Goal: Task Accomplishment & Management: Manage account settings

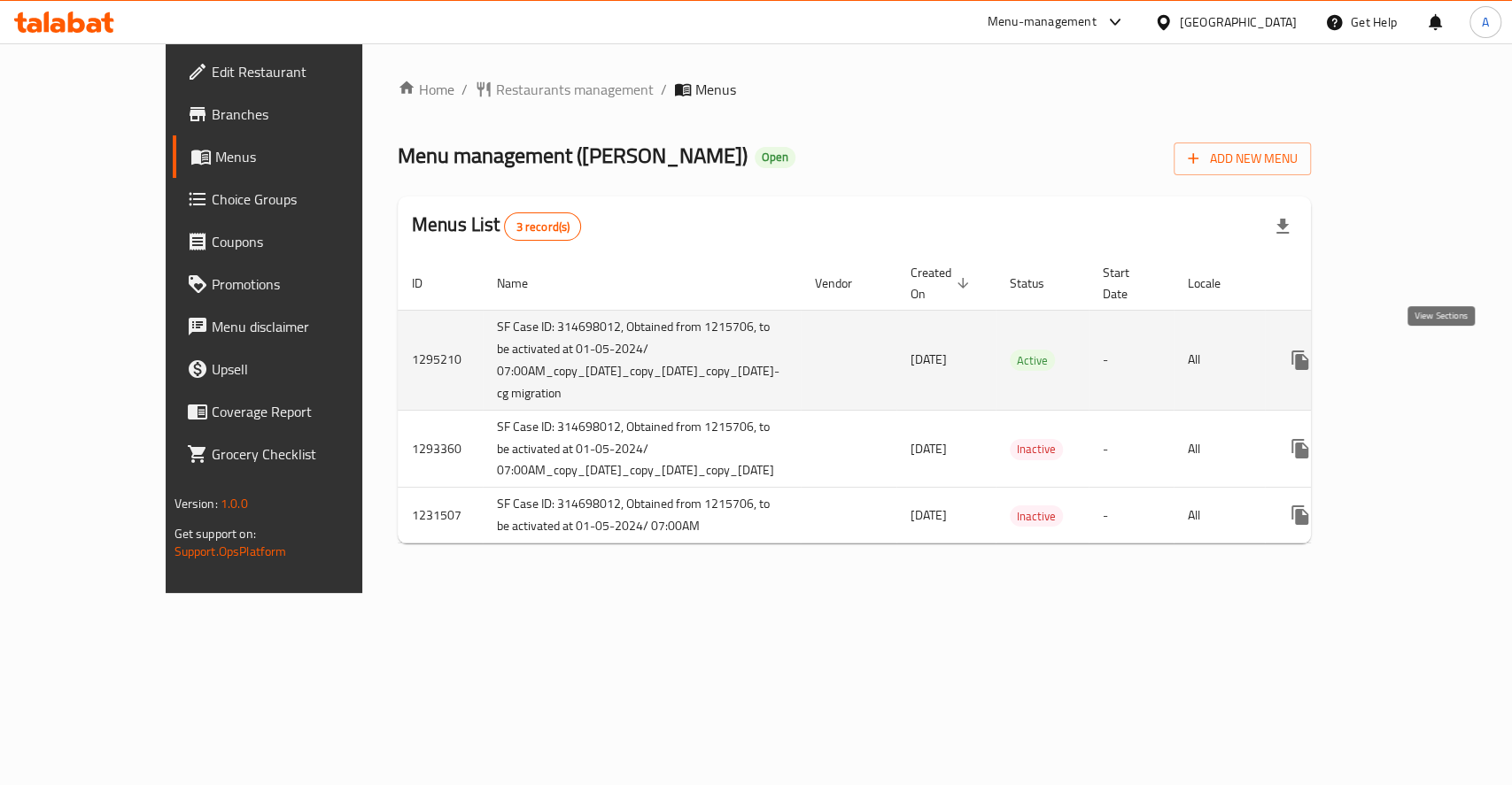
click at [1434, 359] on icon "enhanced table" at bounding box center [1428, 360] width 21 height 21
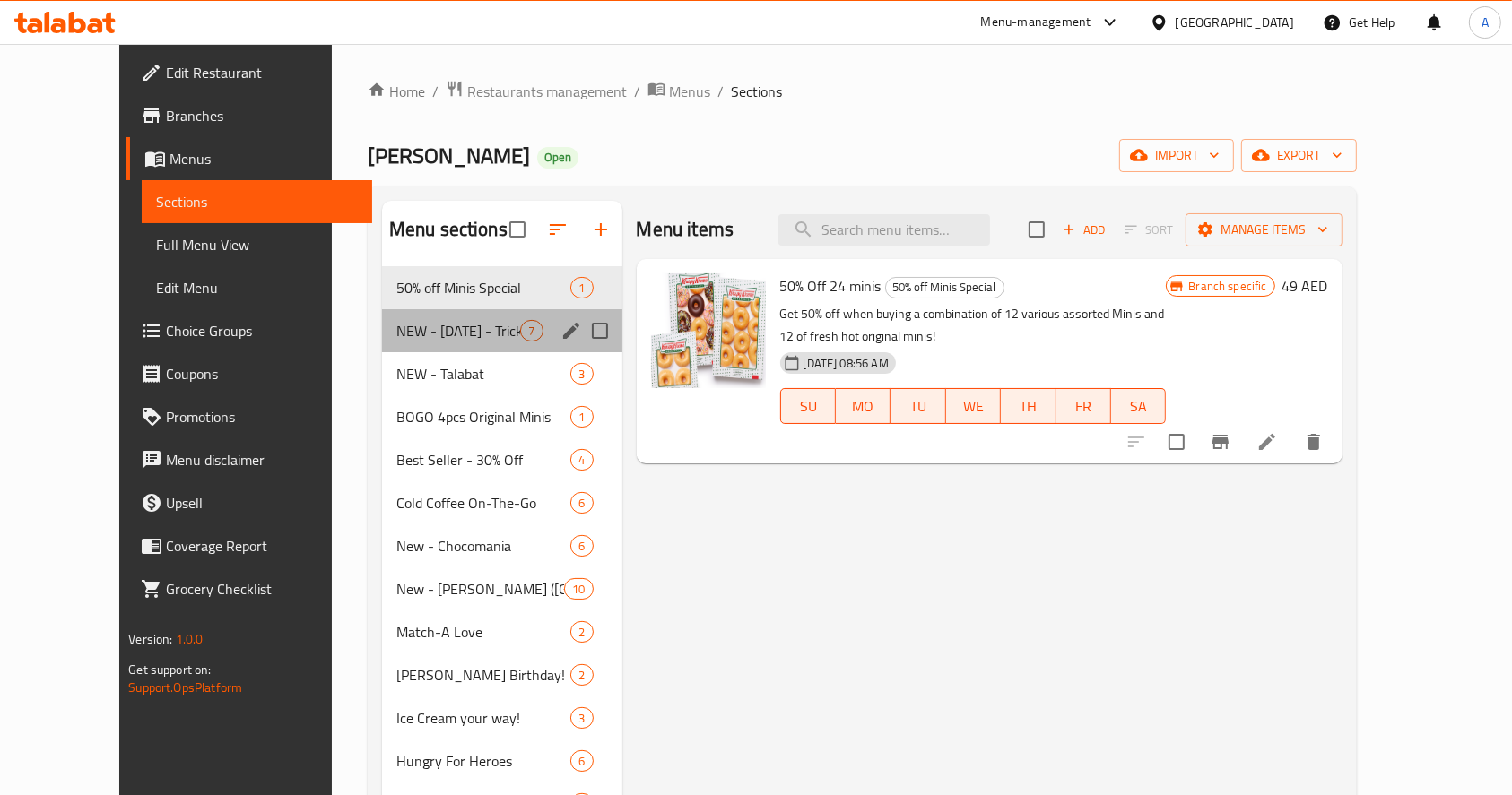
click at [402, 344] on div "NEW - [DATE] - Trick or Treat! 7" at bounding box center [502, 330] width 240 height 43
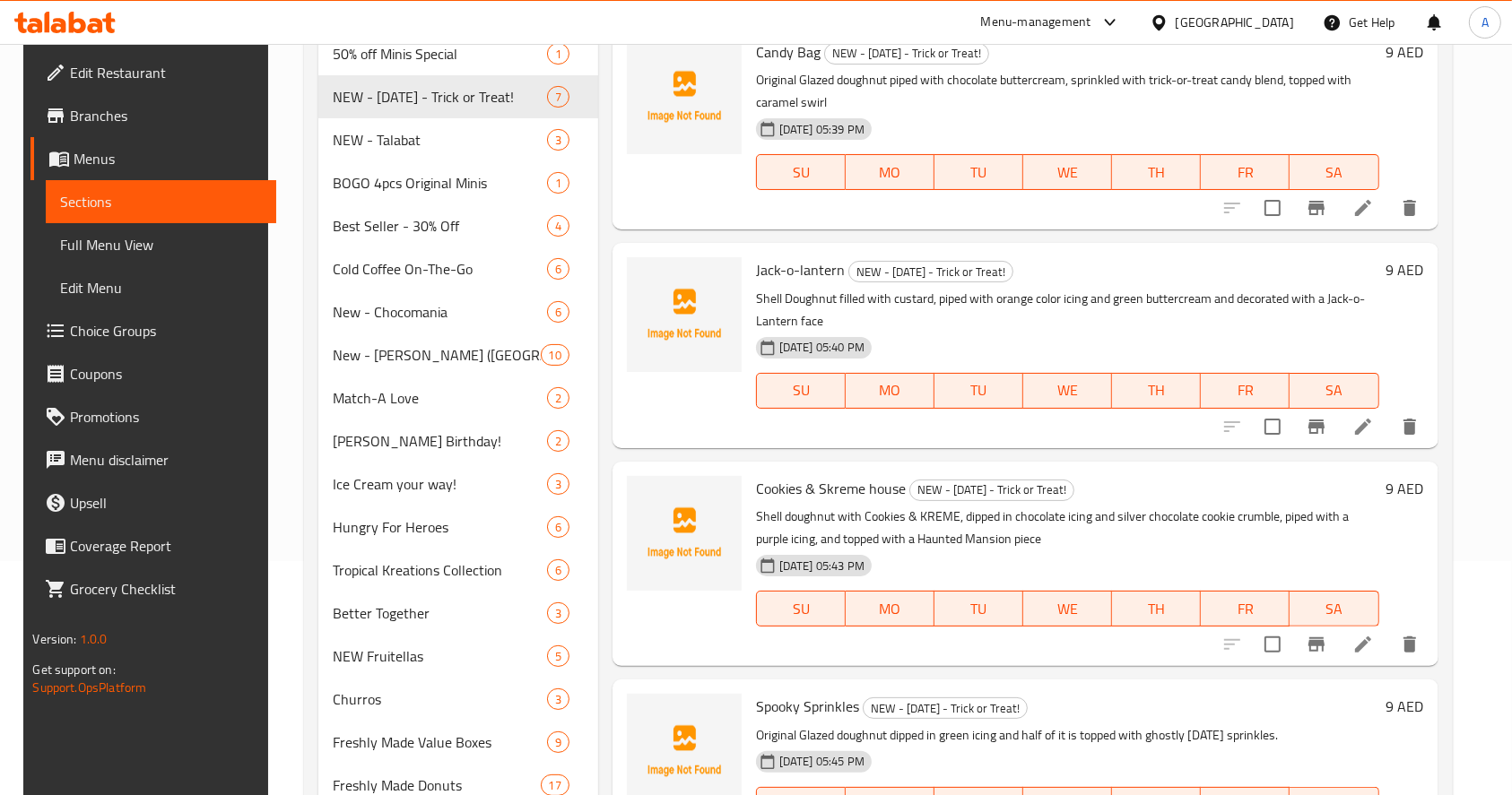
scroll to position [119, 0]
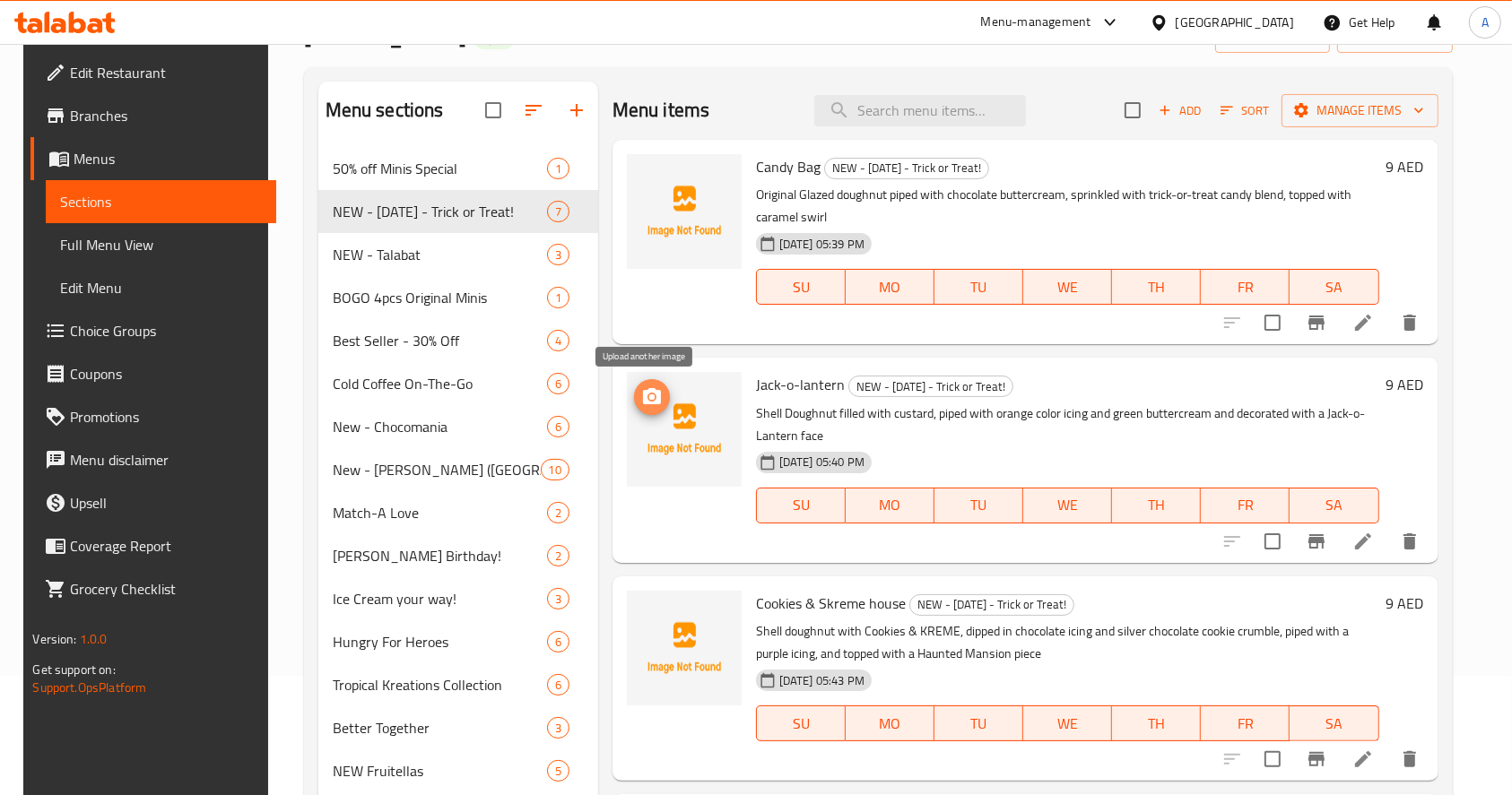
click at [661, 392] on span "upload picture" at bounding box center [652, 397] width 36 height 21
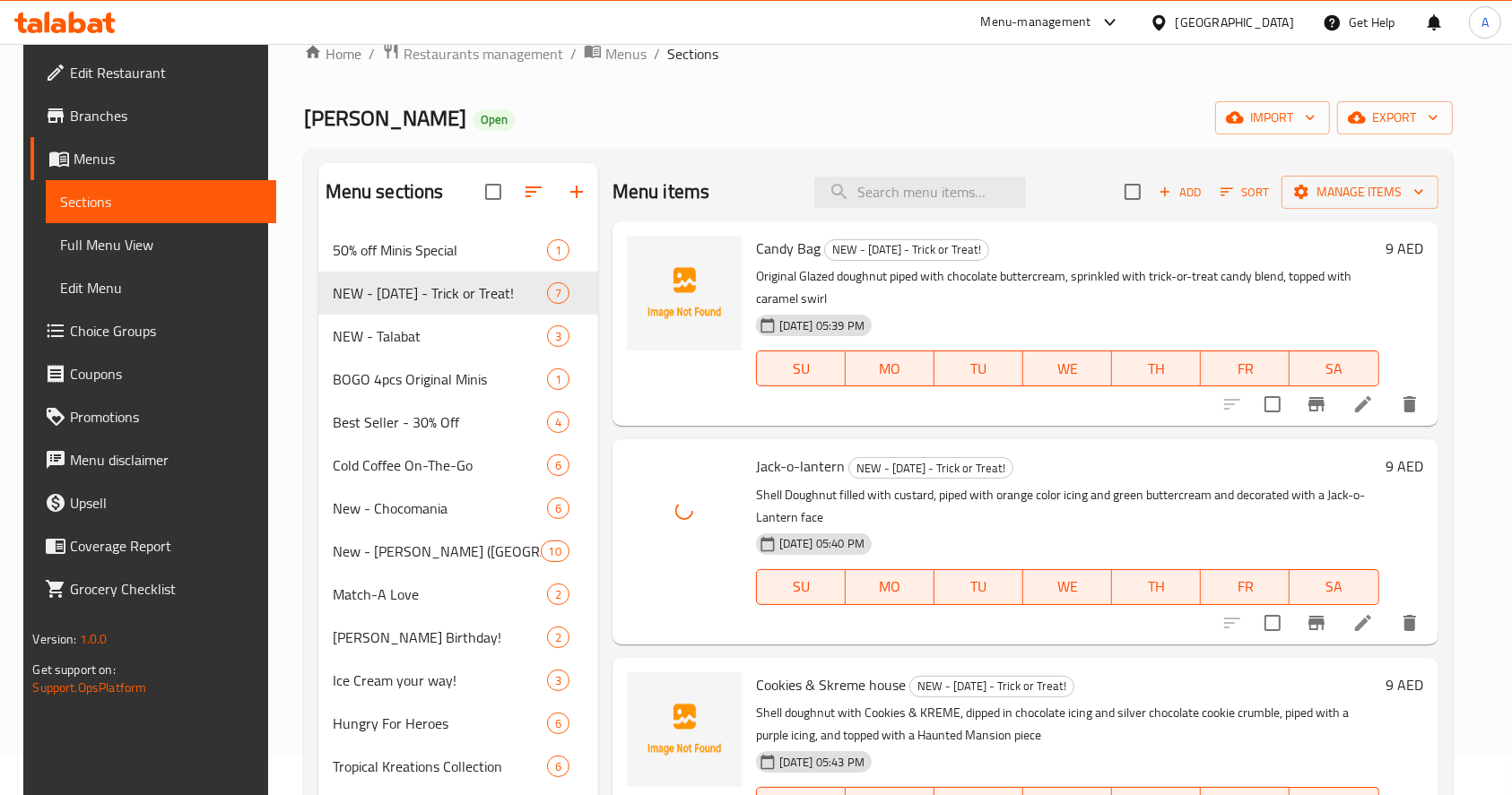
scroll to position [0, 0]
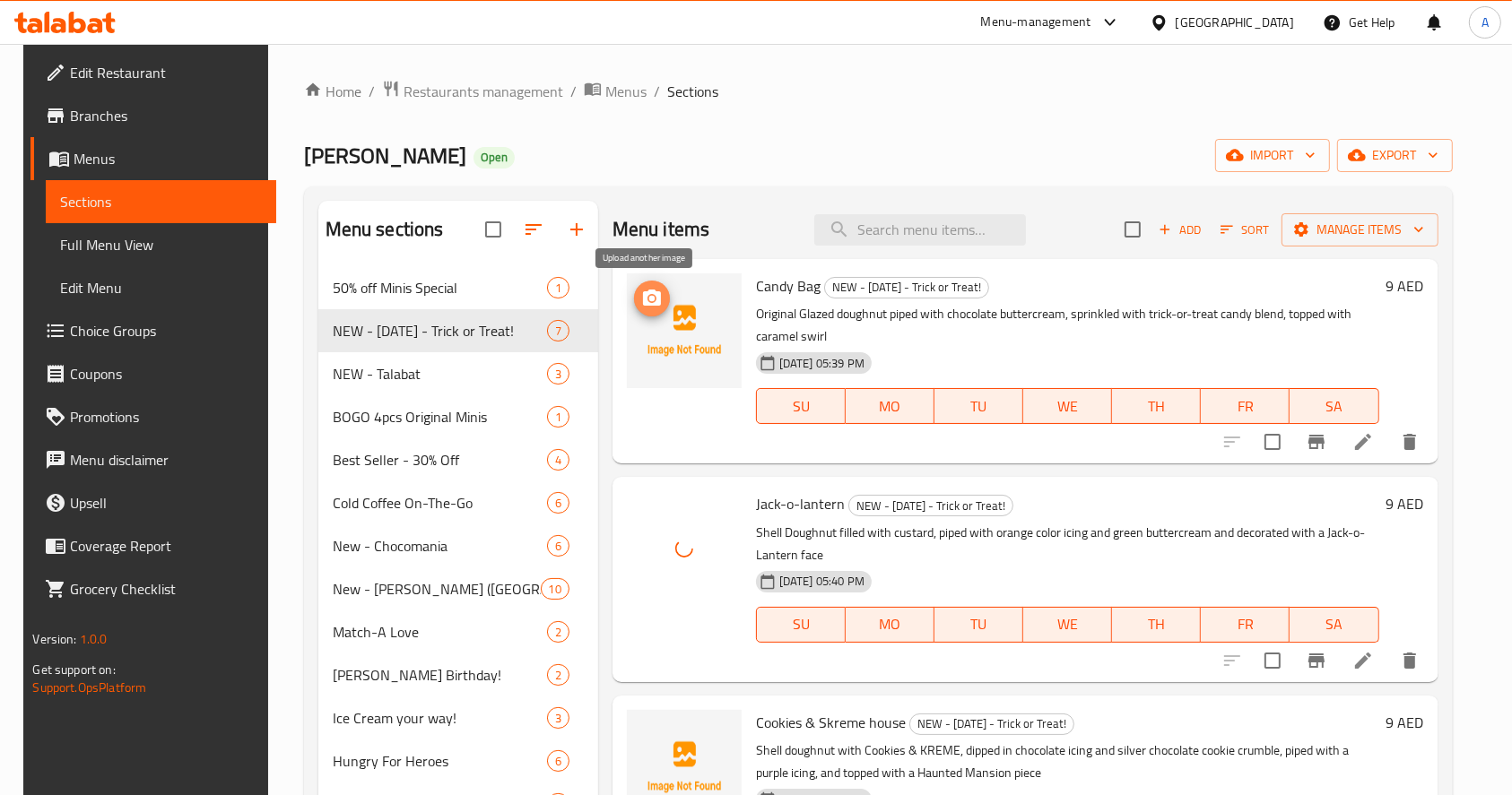
click at [642, 285] on button "upload picture" at bounding box center [652, 298] width 36 height 36
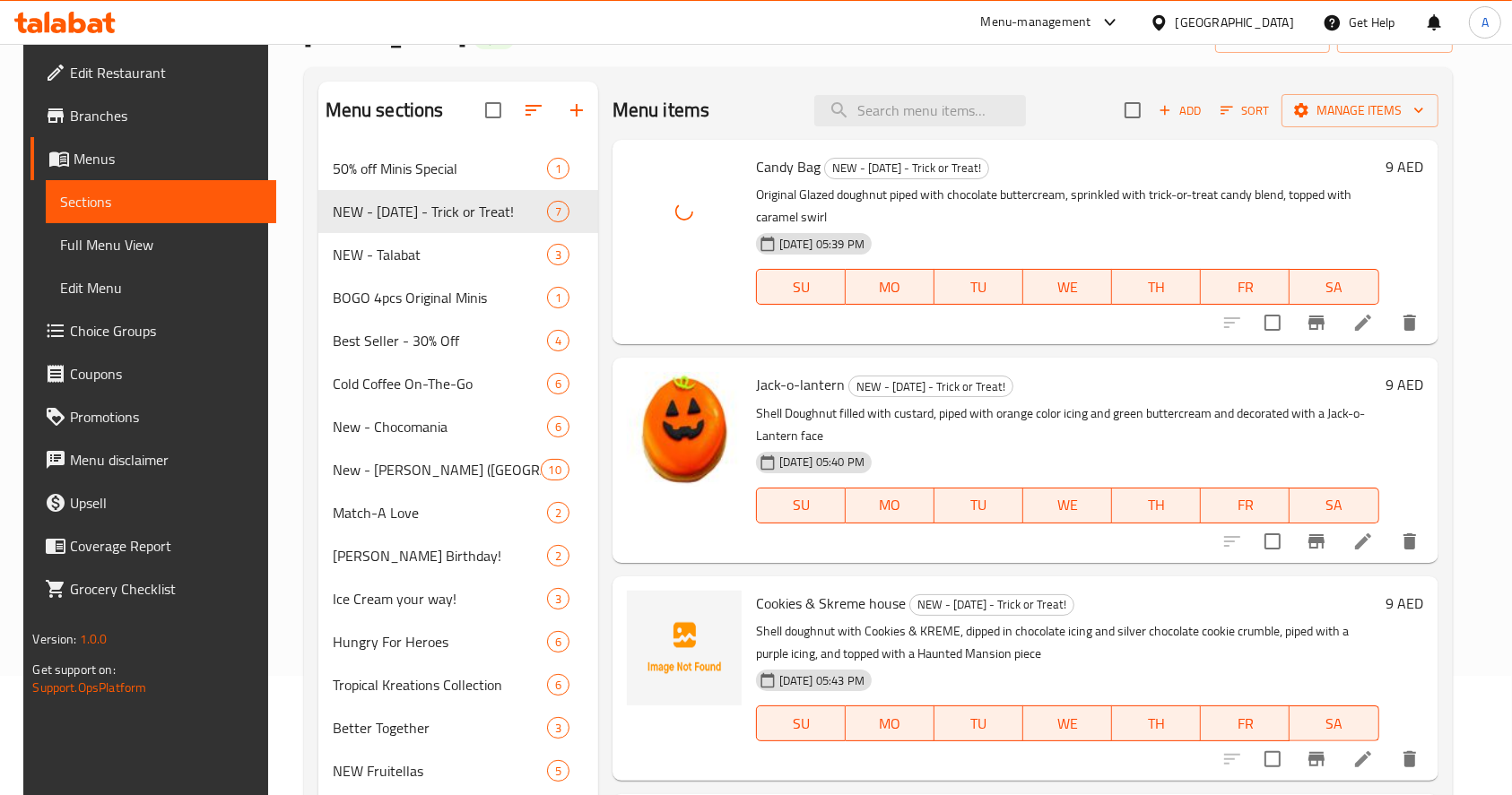
scroll to position [358, 0]
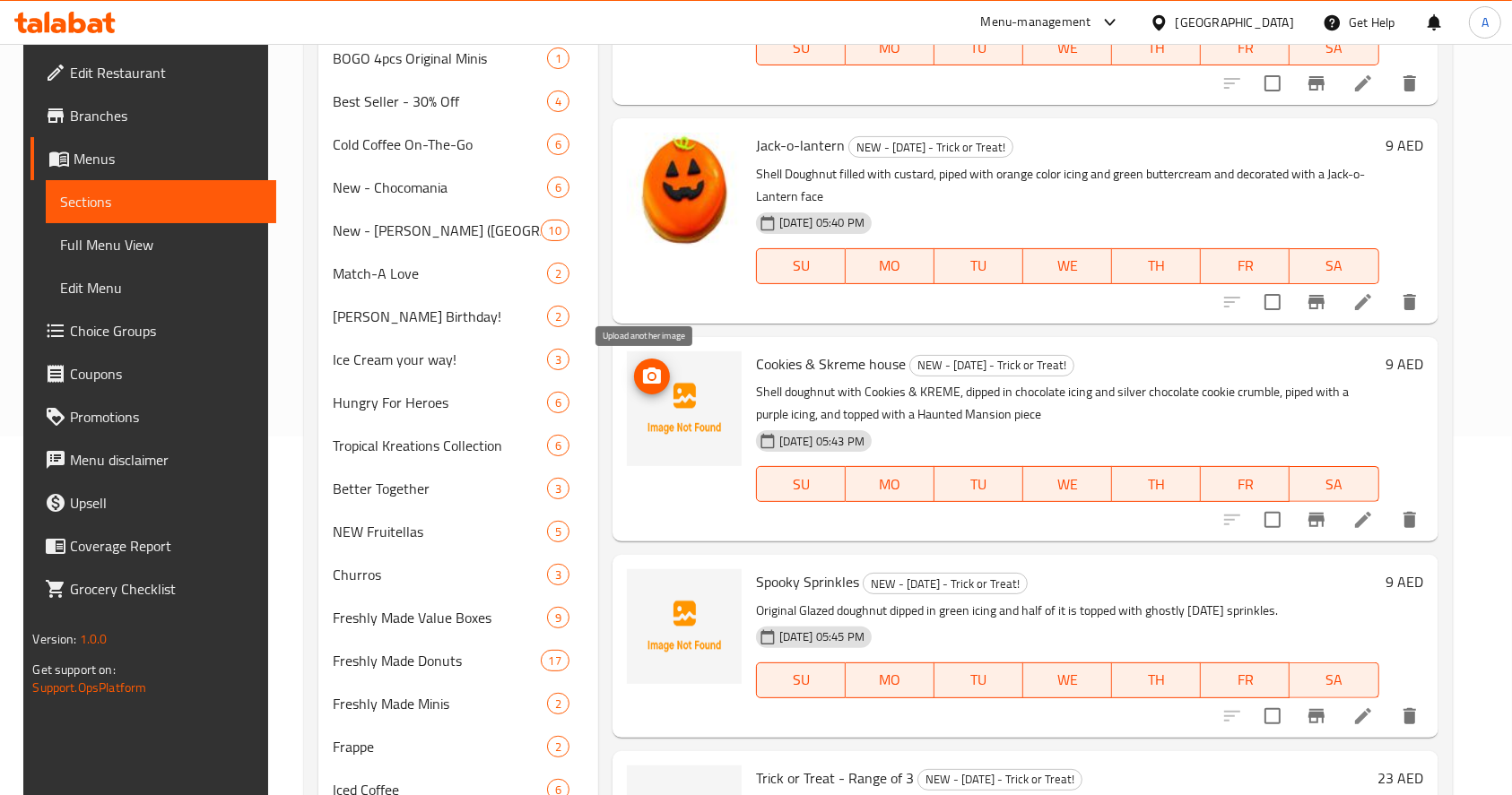
click at [649, 379] on icon "upload picture" at bounding box center [652, 376] width 18 height 16
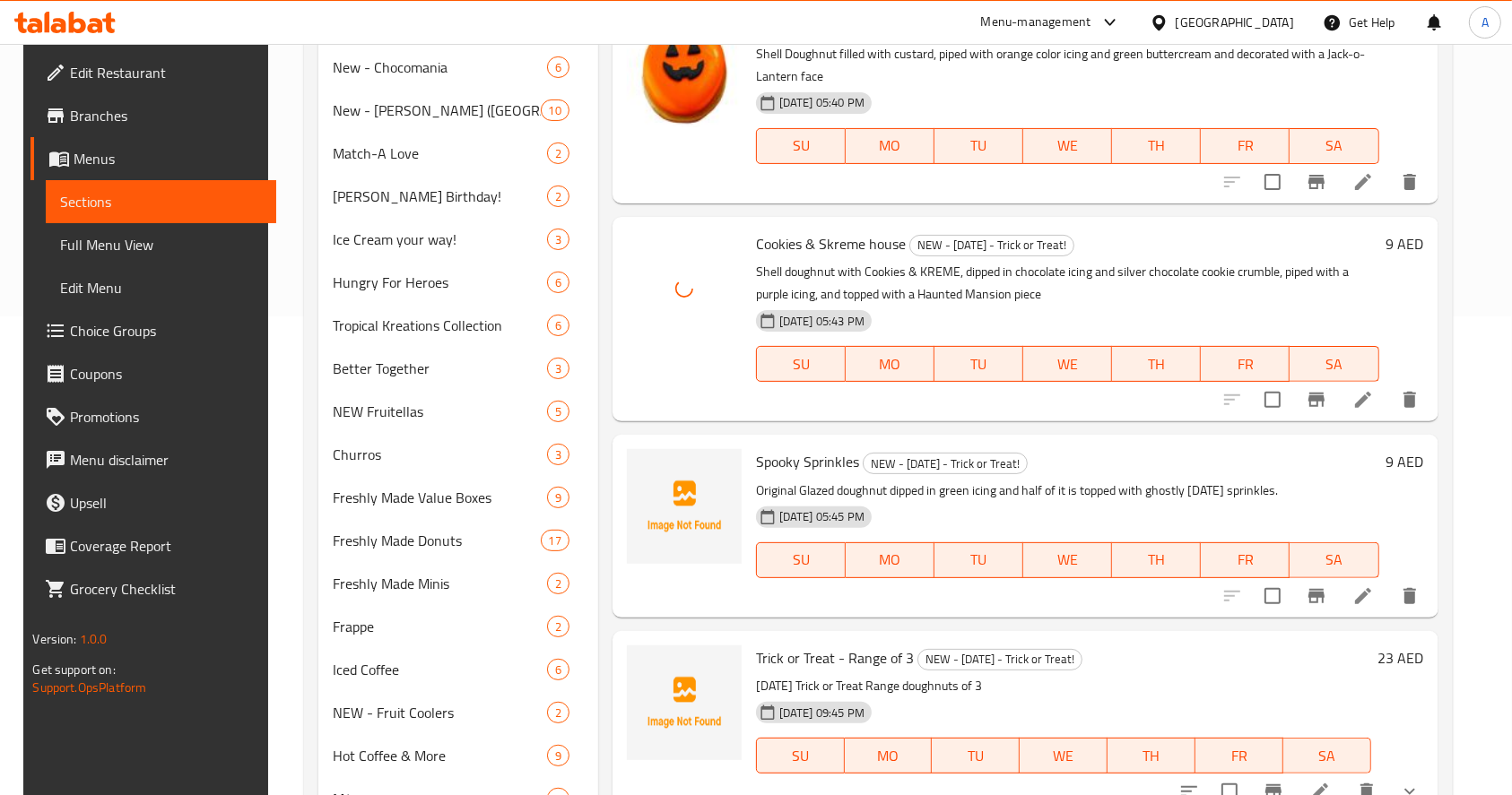
scroll to position [597, 0]
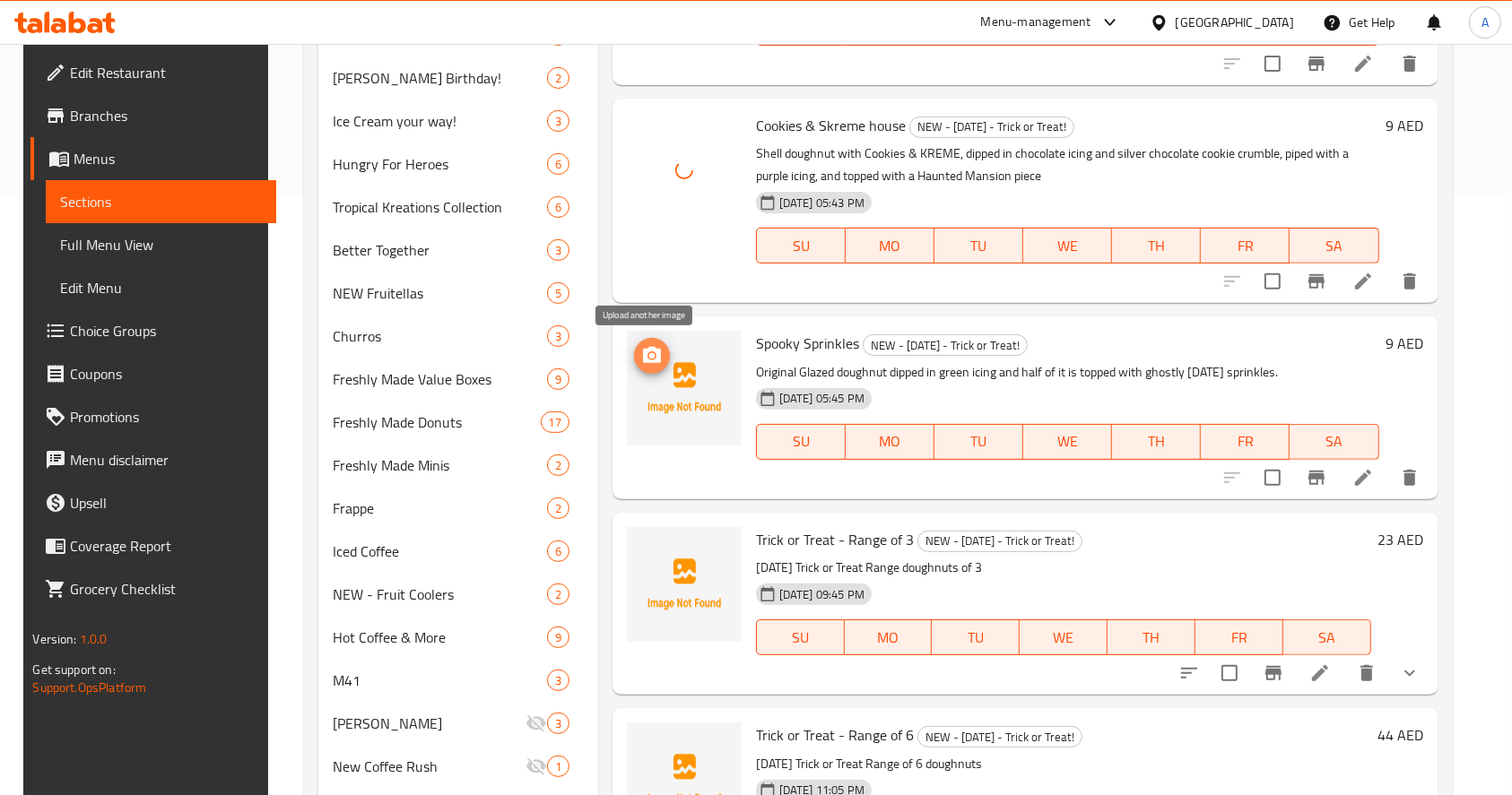
click at [646, 365] on icon "upload picture" at bounding box center [652, 356] width 21 height 21
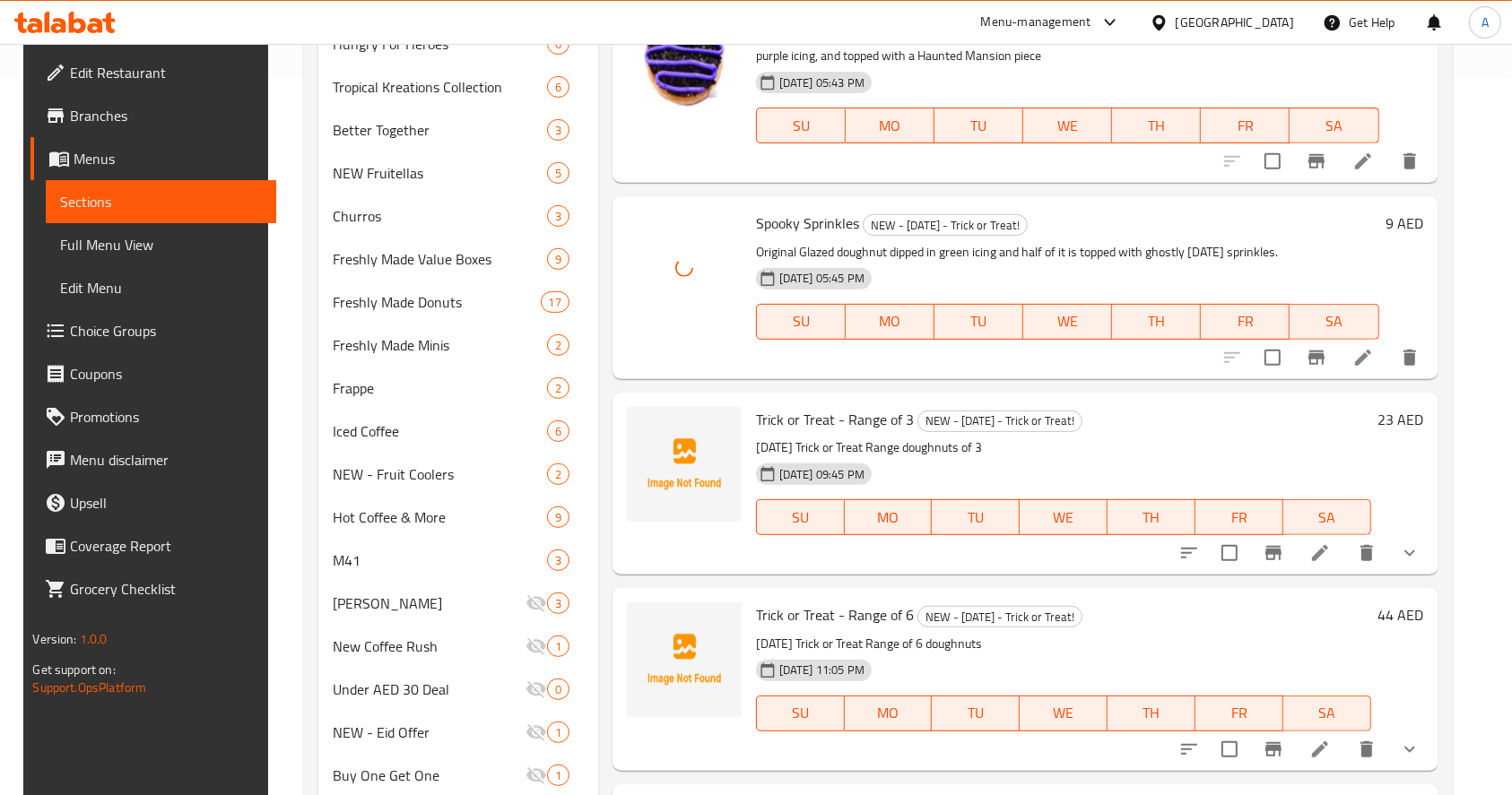
scroll to position [837, 0]
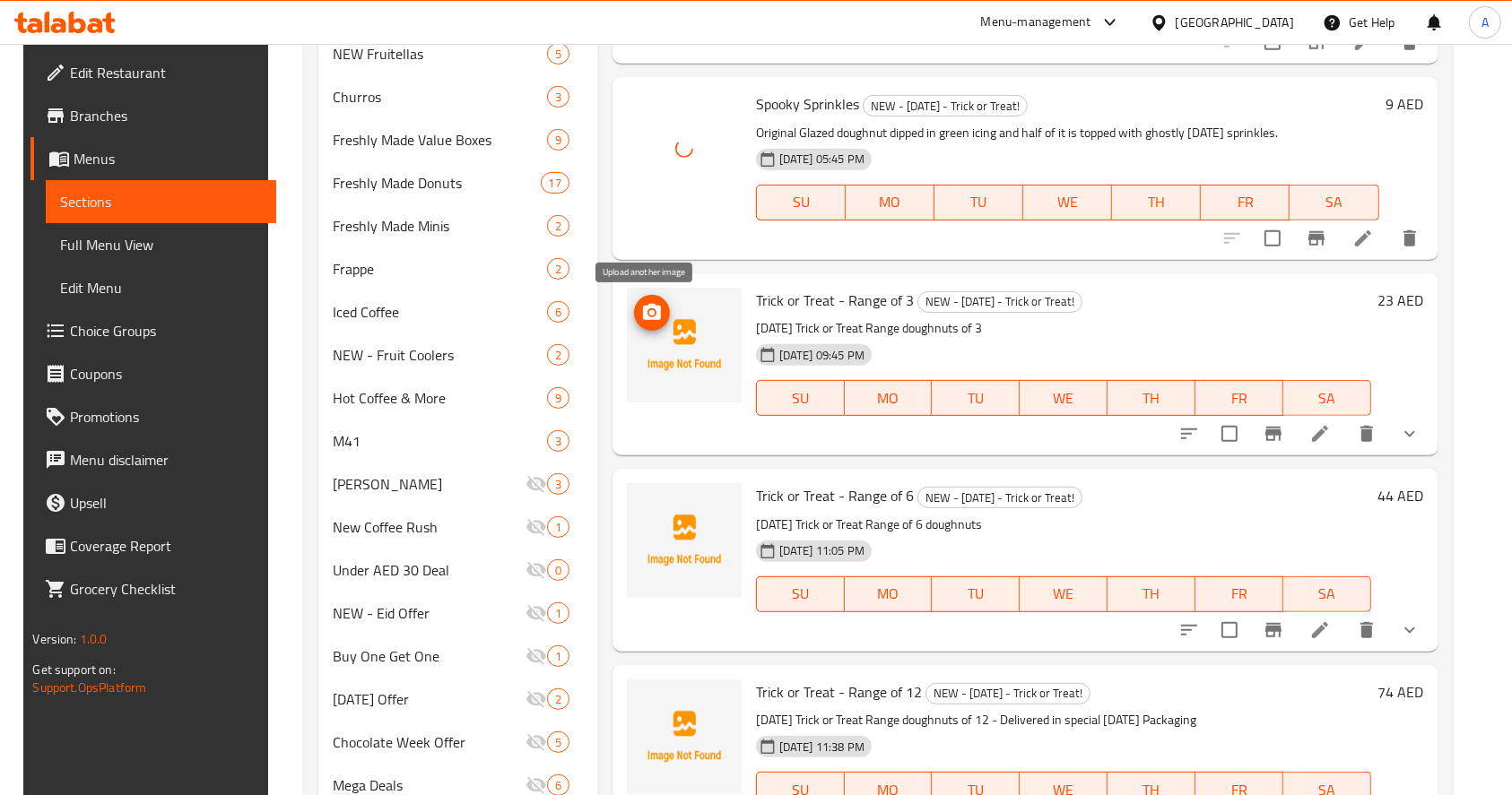
click at [634, 312] on span "upload picture" at bounding box center [652, 313] width 36 height 21
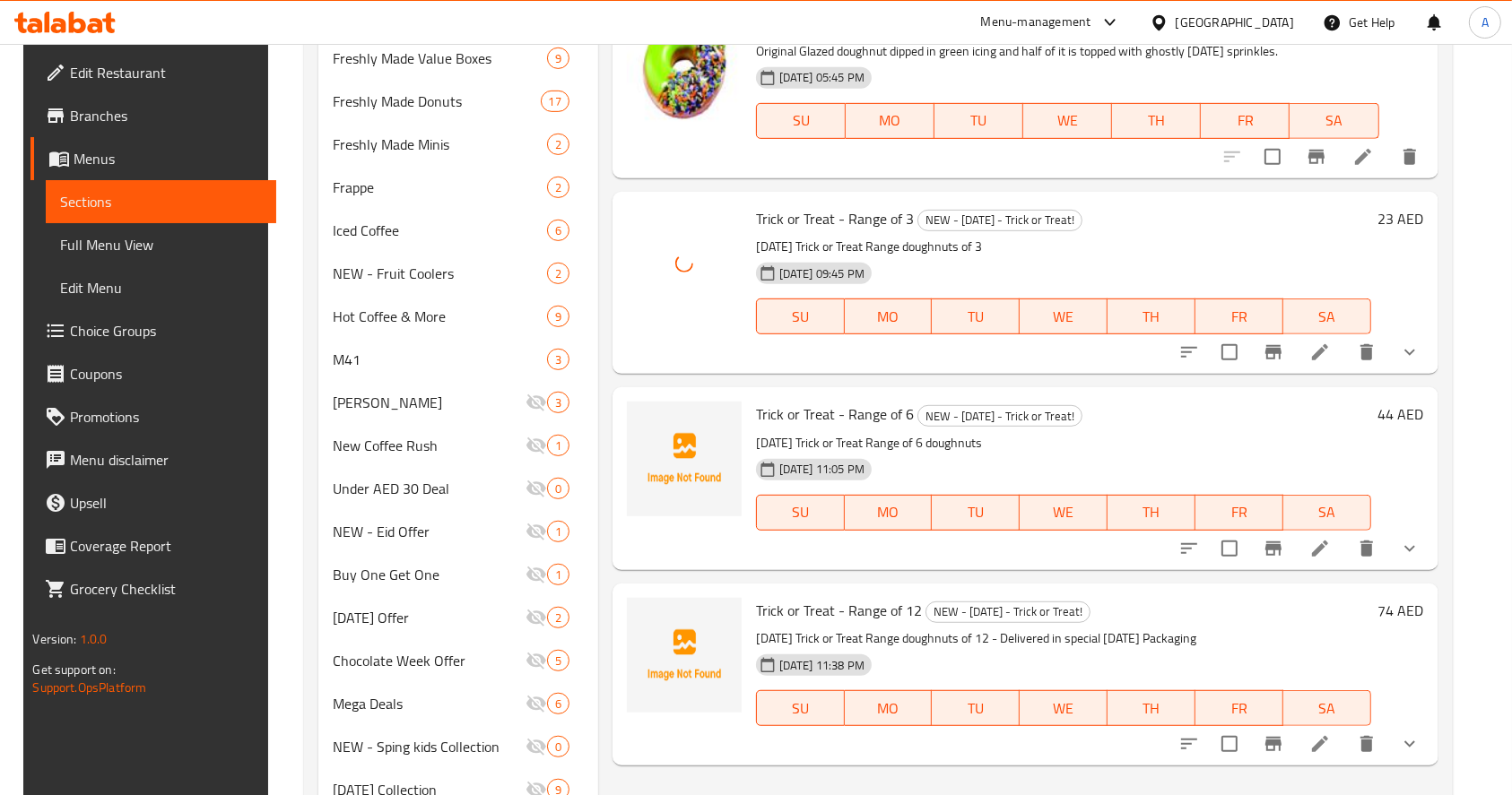
scroll to position [956, 0]
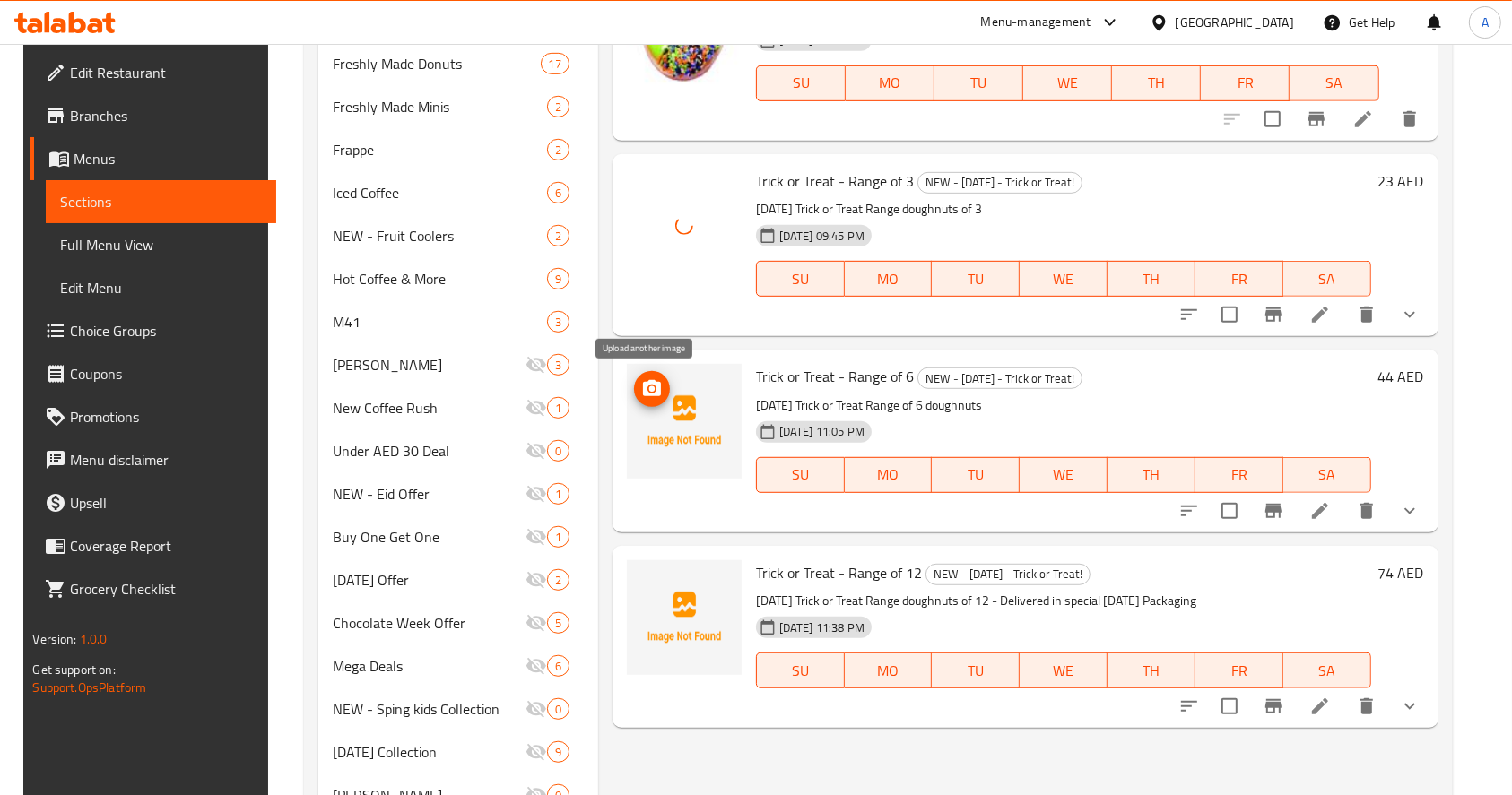
click at [653, 392] on icon "upload picture" at bounding box center [652, 388] width 18 height 16
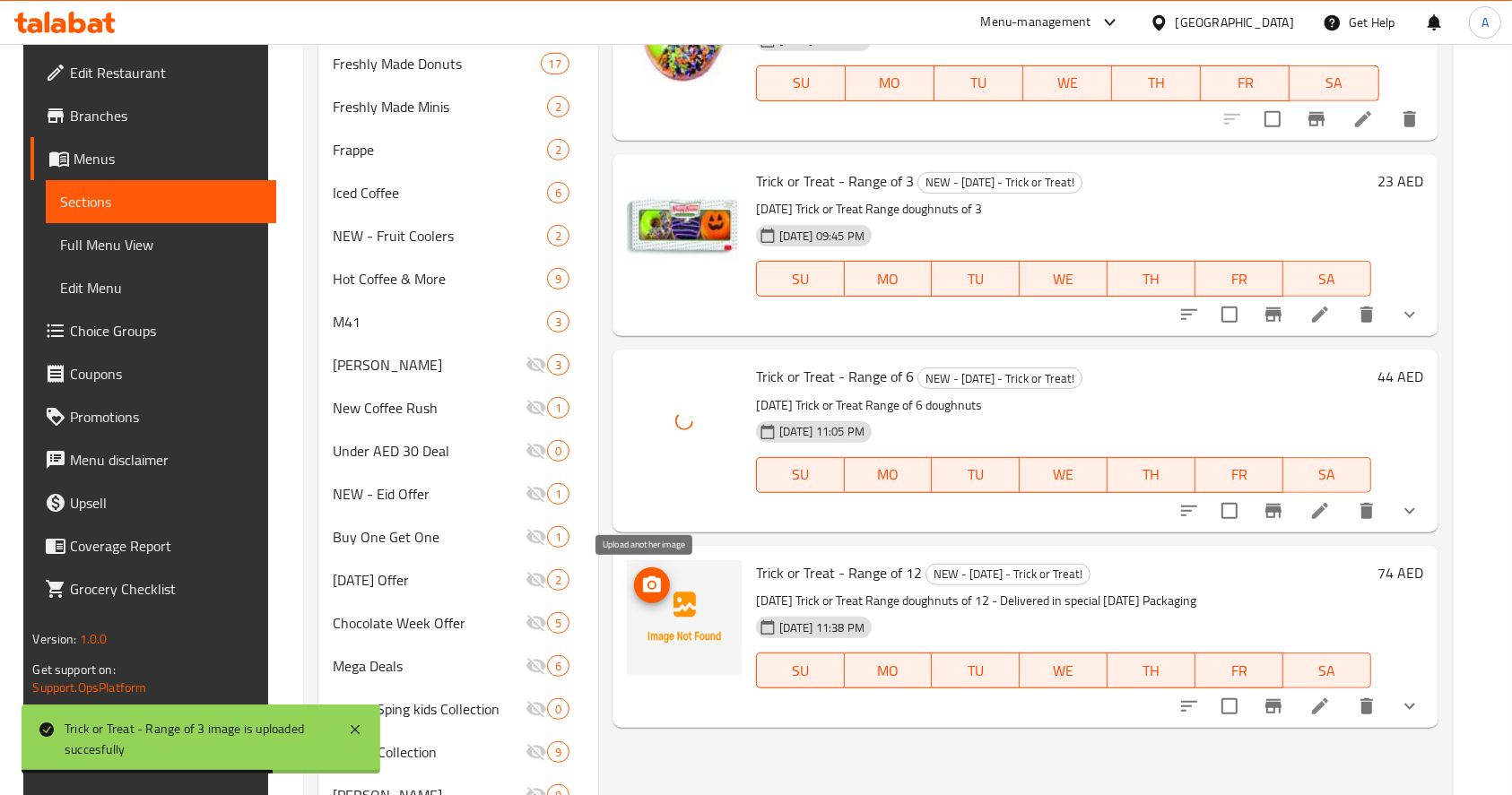
click at [646, 578] on icon "upload picture" at bounding box center [652, 584] width 18 height 16
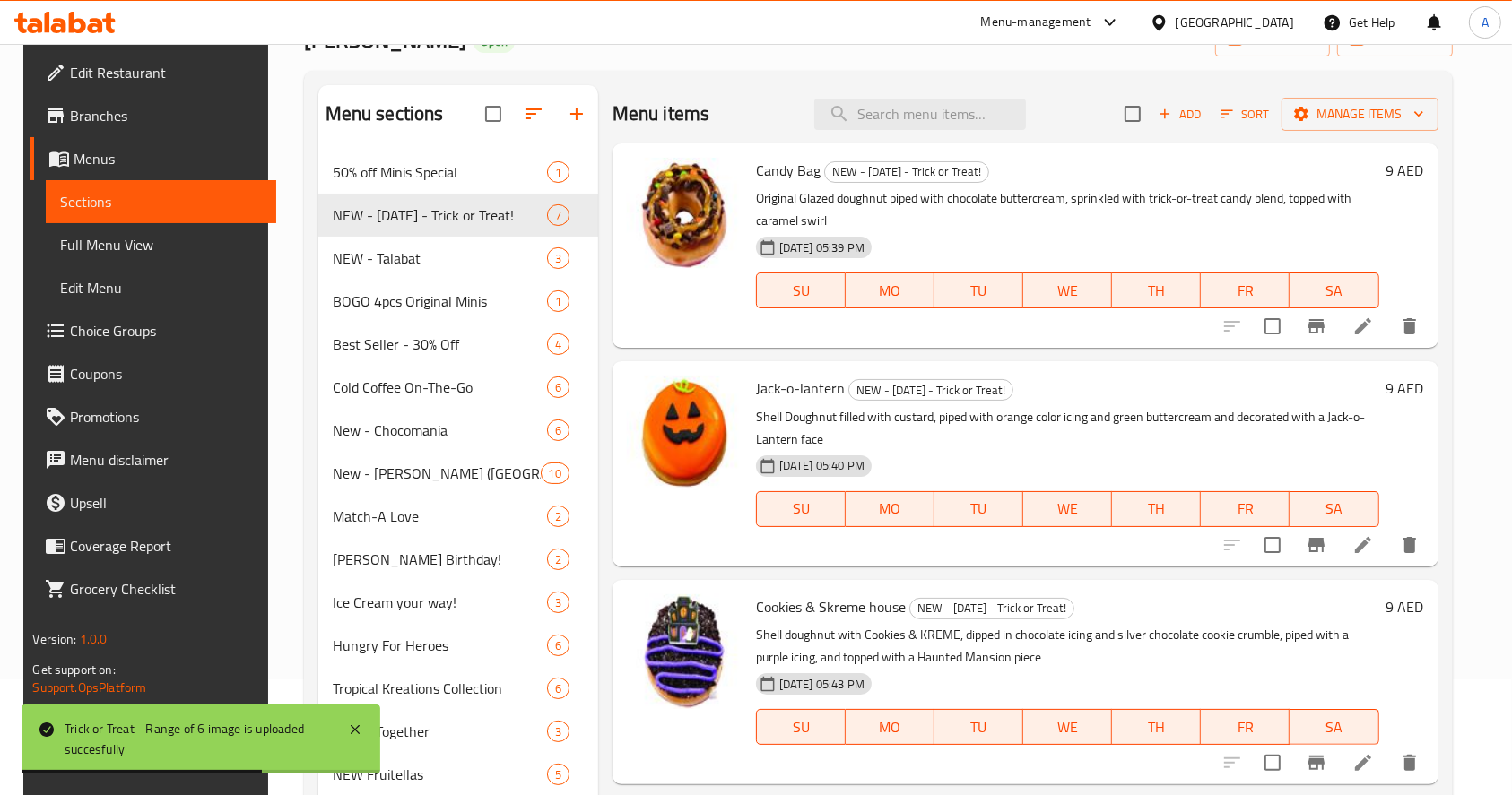
scroll to position [0, 0]
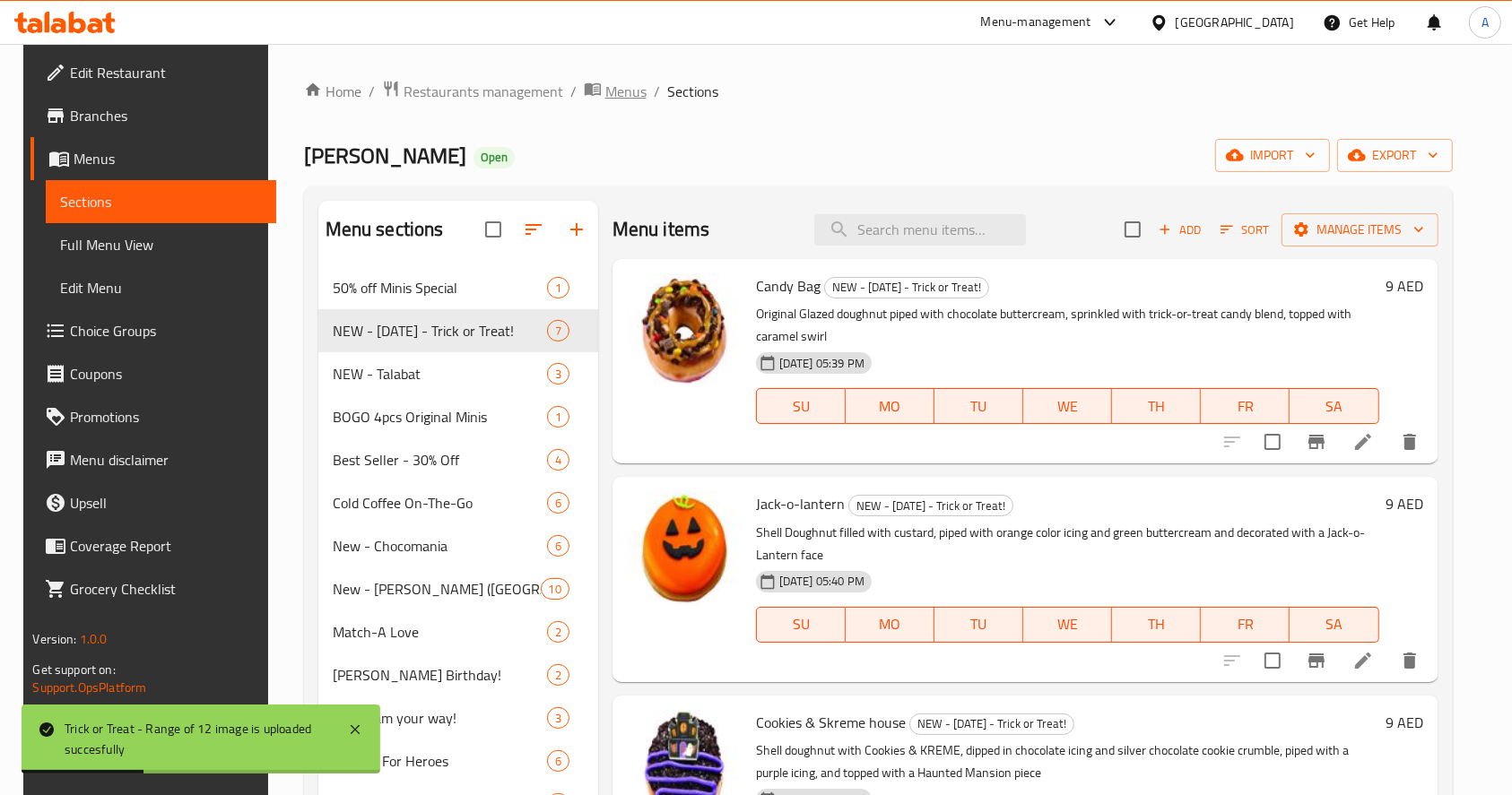
click at [605, 91] on span "Menus" at bounding box center [626, 91] width 42 height 21
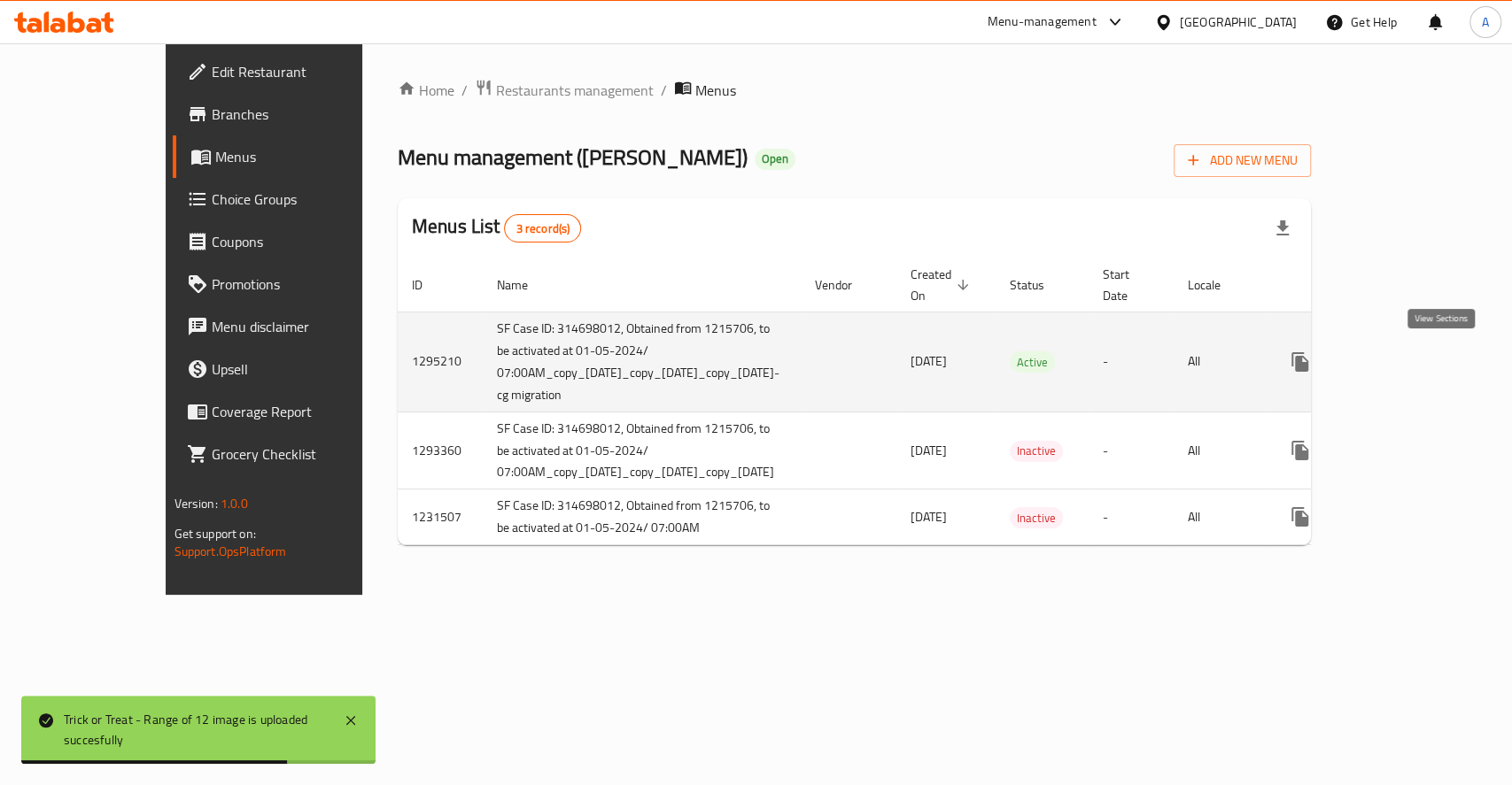
click at [1432, 358] on icon "enhanced table" at bounding box center [1428, 362] width 21 height 21
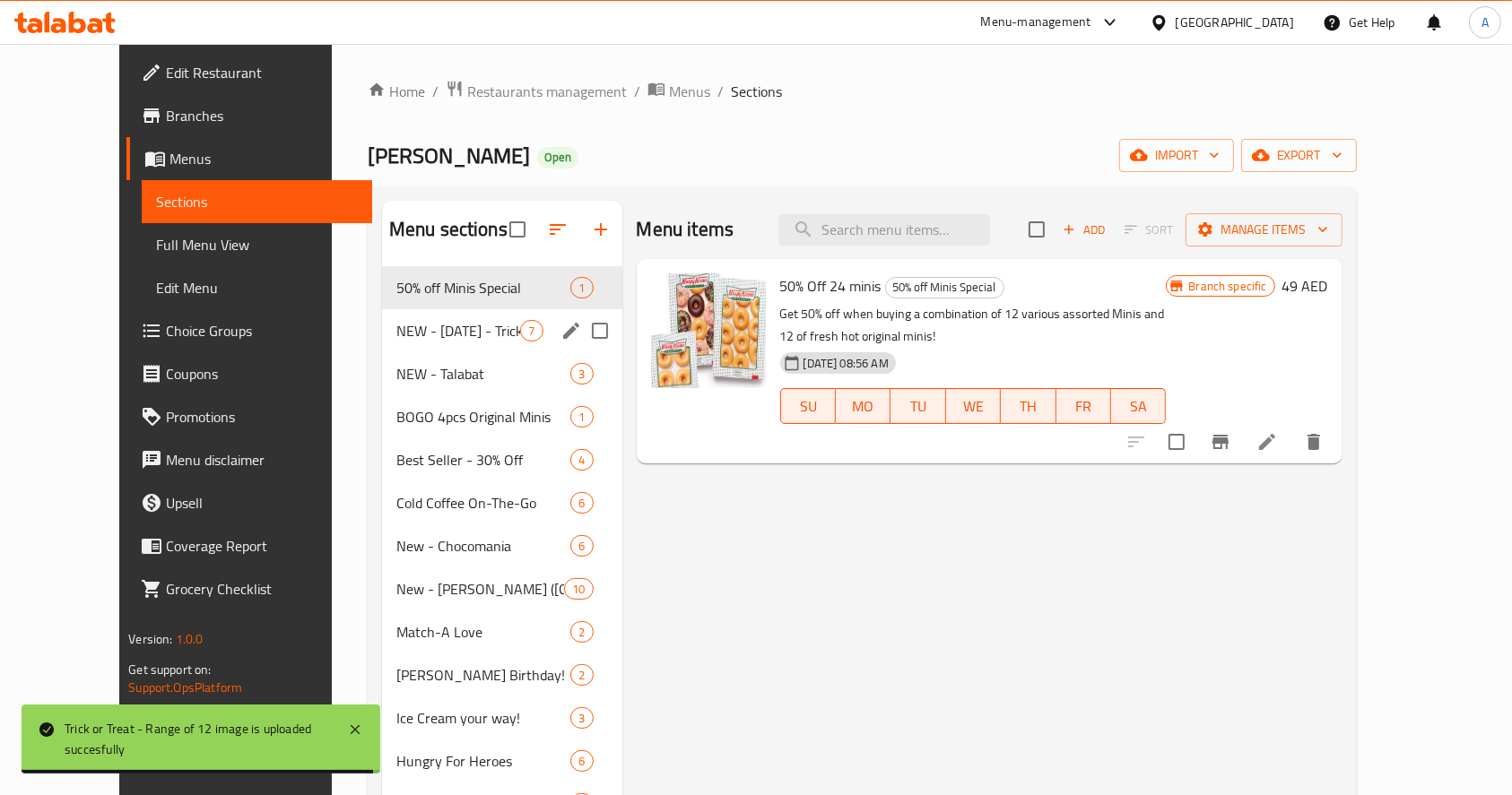
click at [382, 345] on div "NEW - [DATE] - Trick or Treat! 7" at bounding box center [502, 330] width 240 height 43
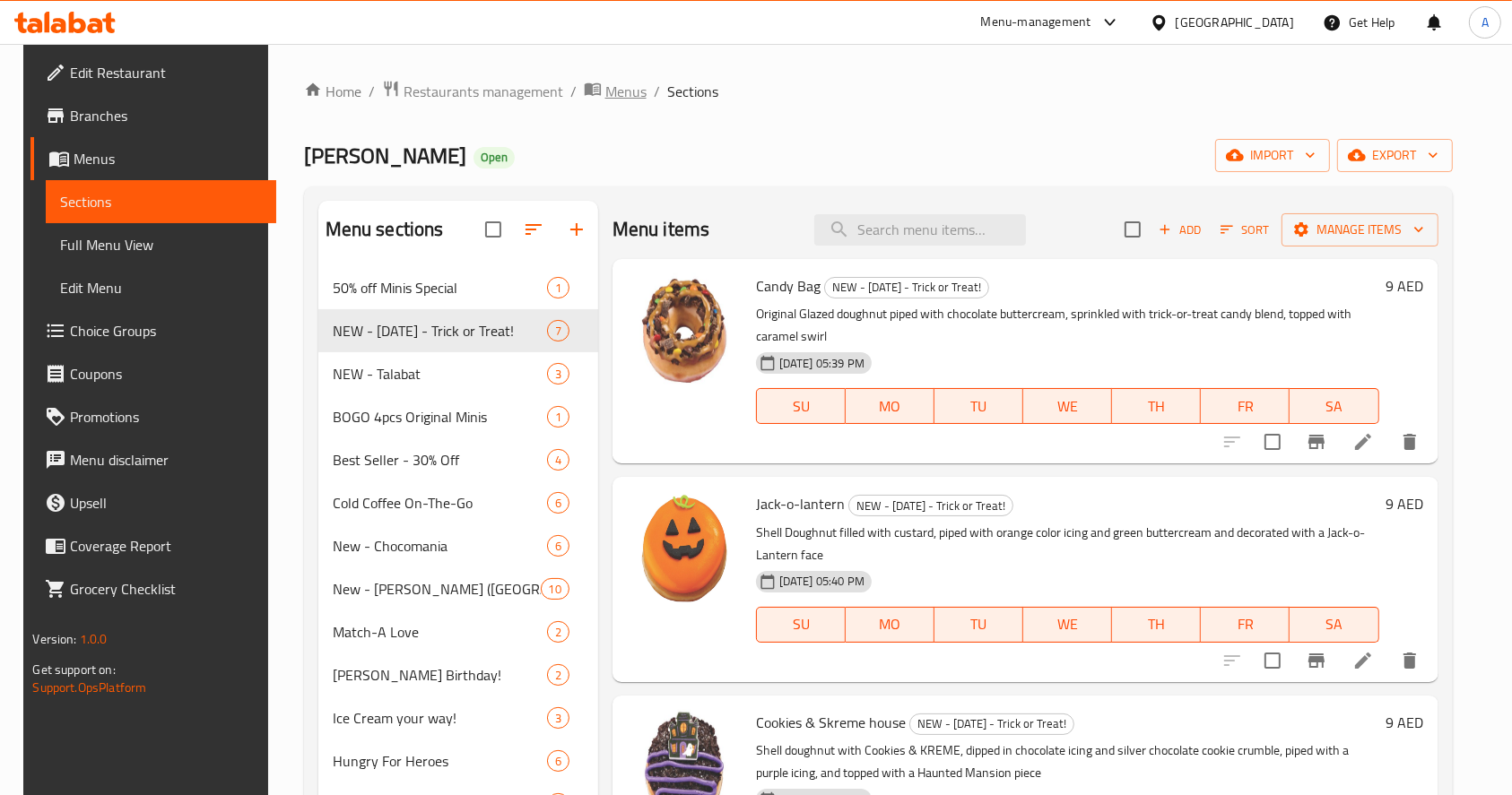
click at [605, 84] on span "Menus" at bounding box center [626, 91] width 42 height 21
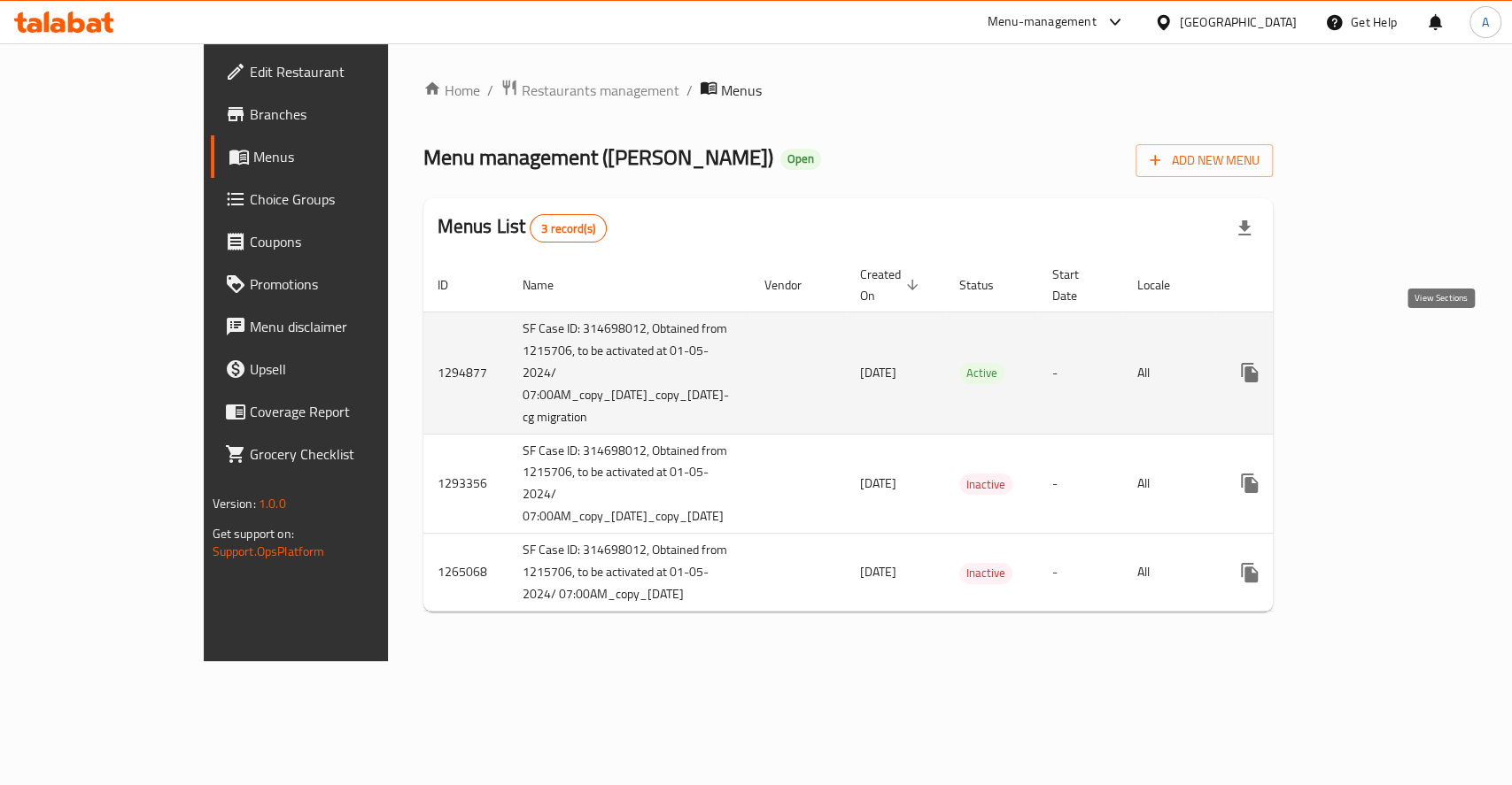
click at [1388, 362] on icon "enhanced table" at bounding box center [1377, 373] width 21 height 21
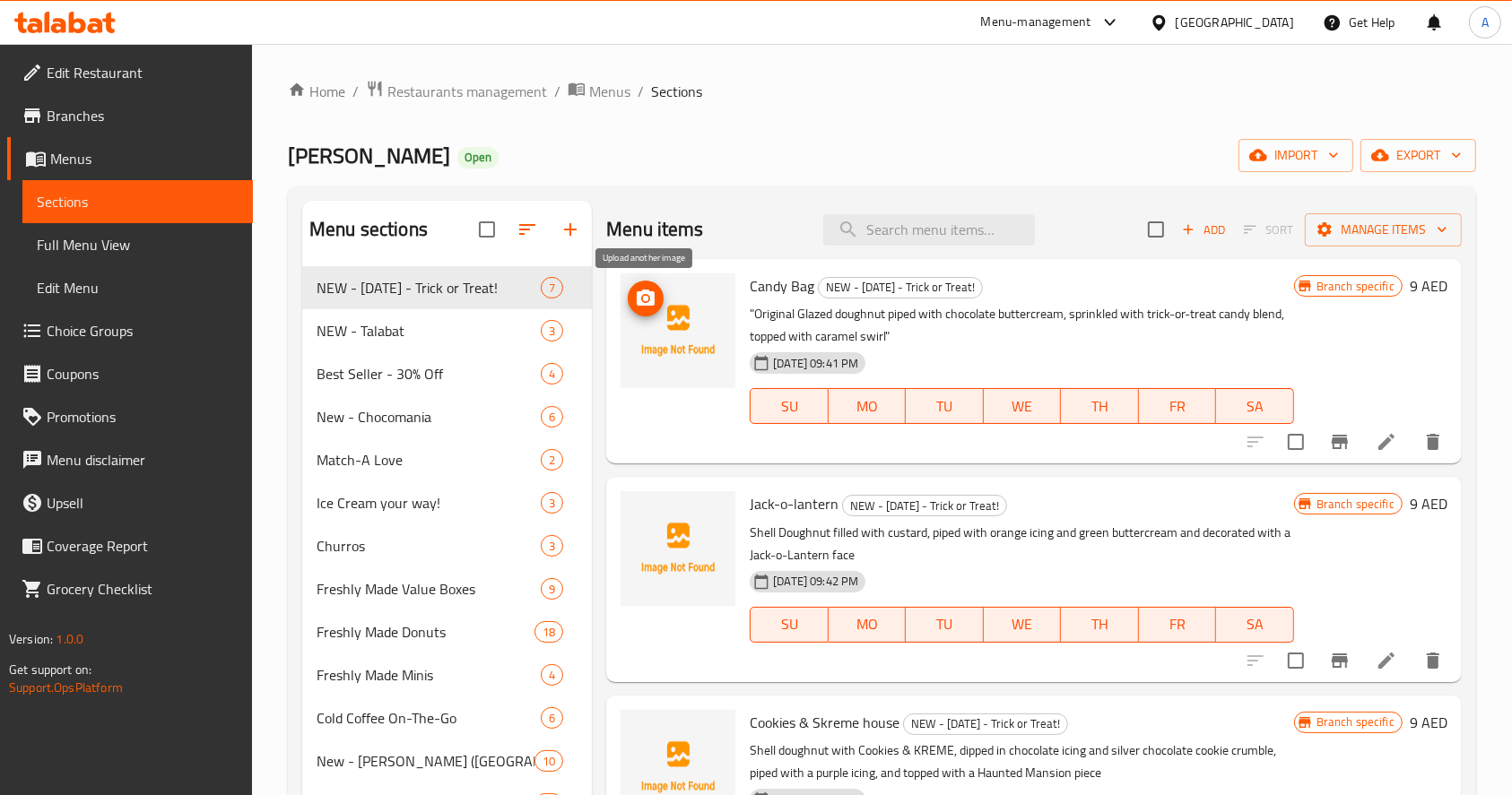
click at [644, 311] on button "upload picture" at bounding box center [645, 298] width 36 height 36
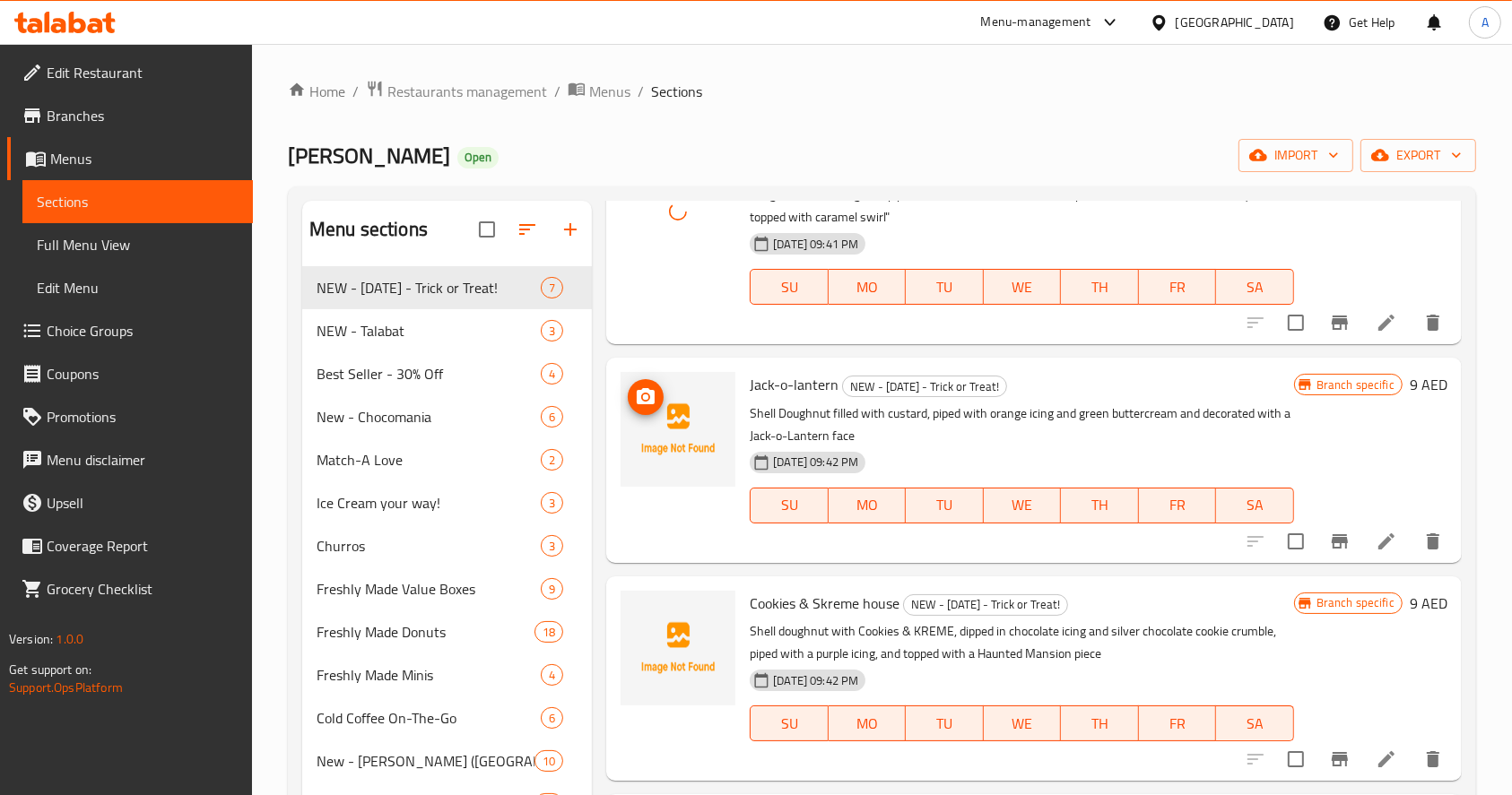
click at [653, 393] on icon "upload picture" at bounding box center [645, 396] width 18 height 16
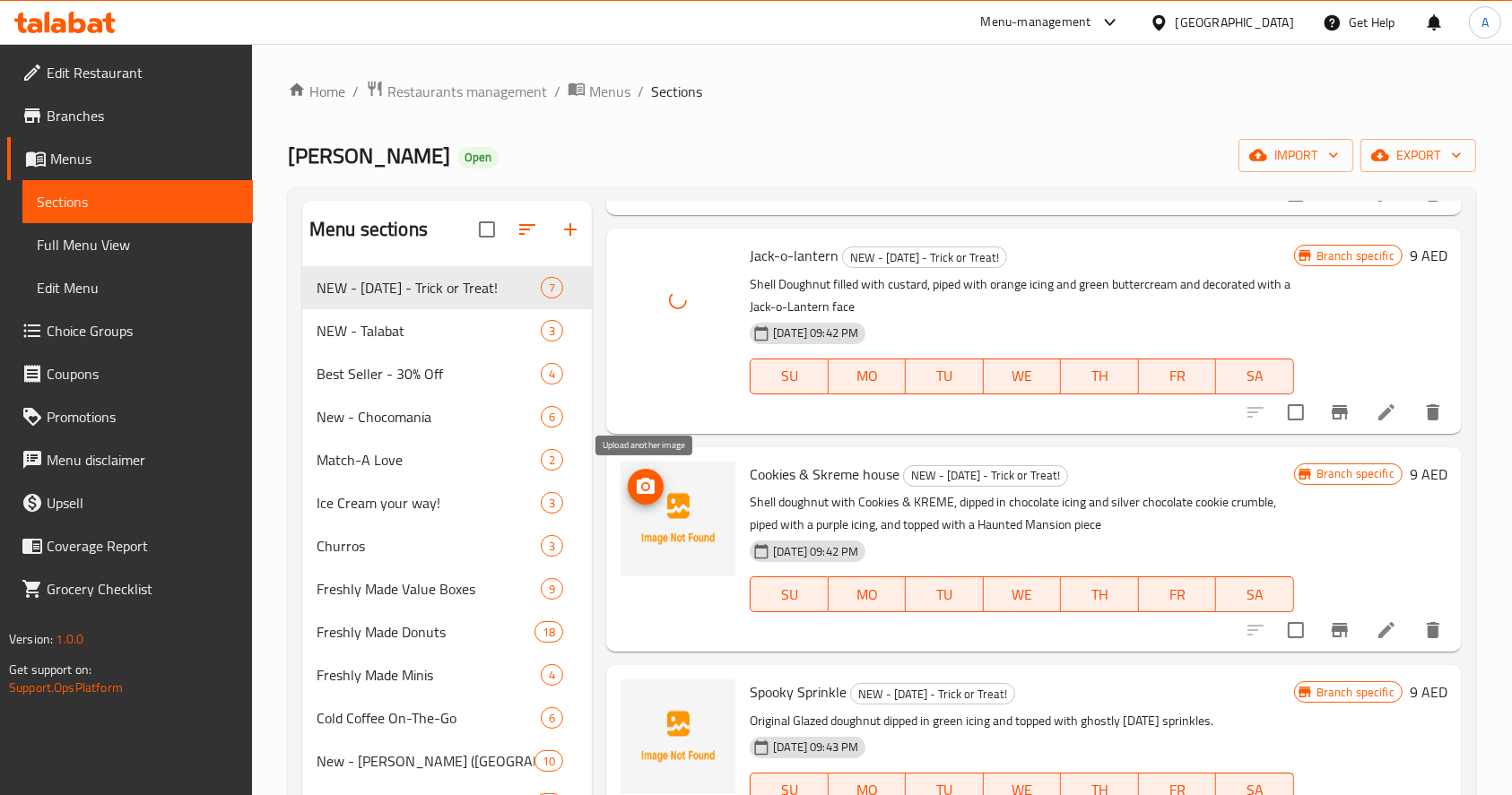
click at [635, 479] on icon "upload picture" at bounding box center [646, 487] width 21 height 21
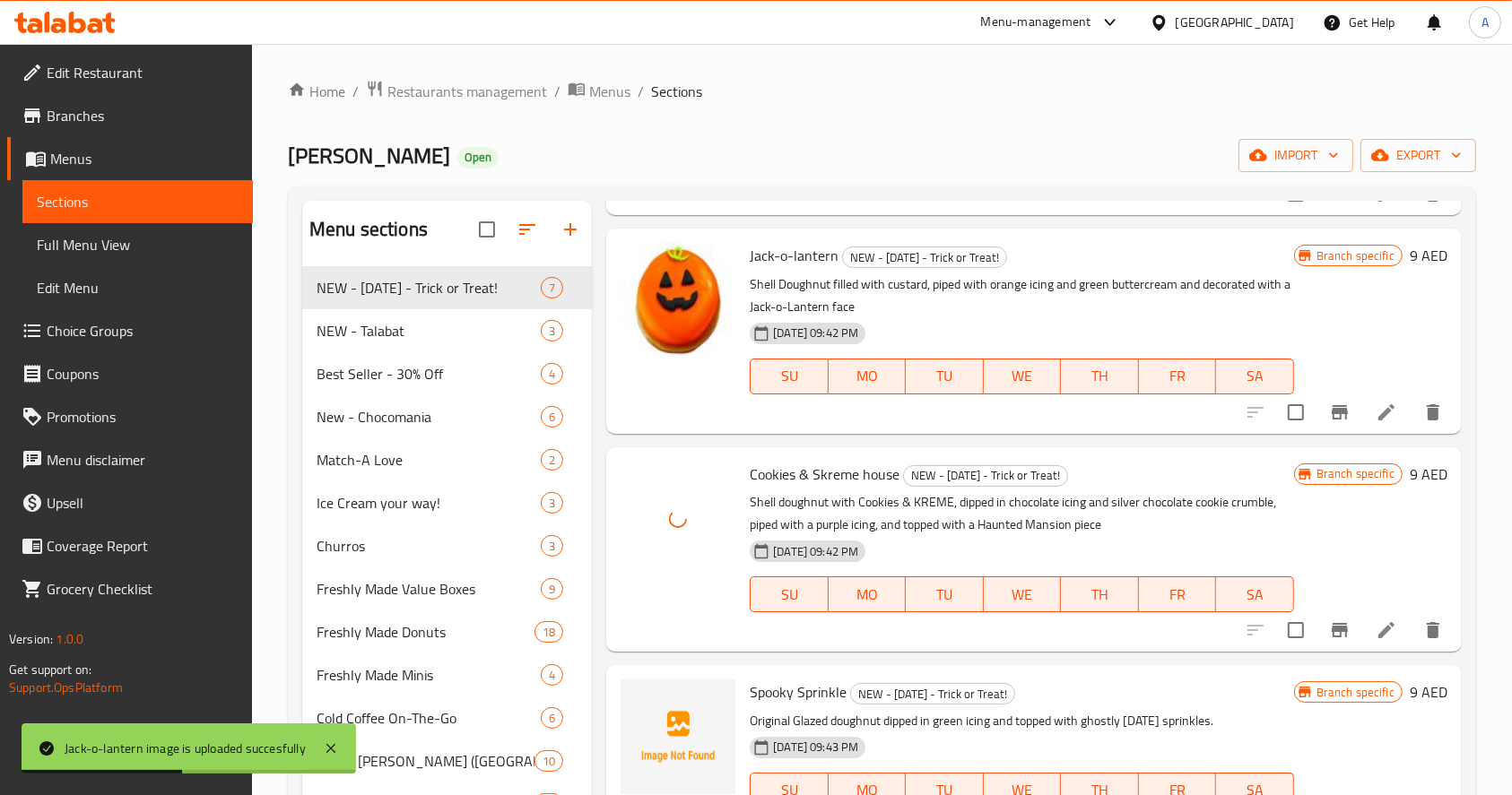
scroll to position [119, 0]
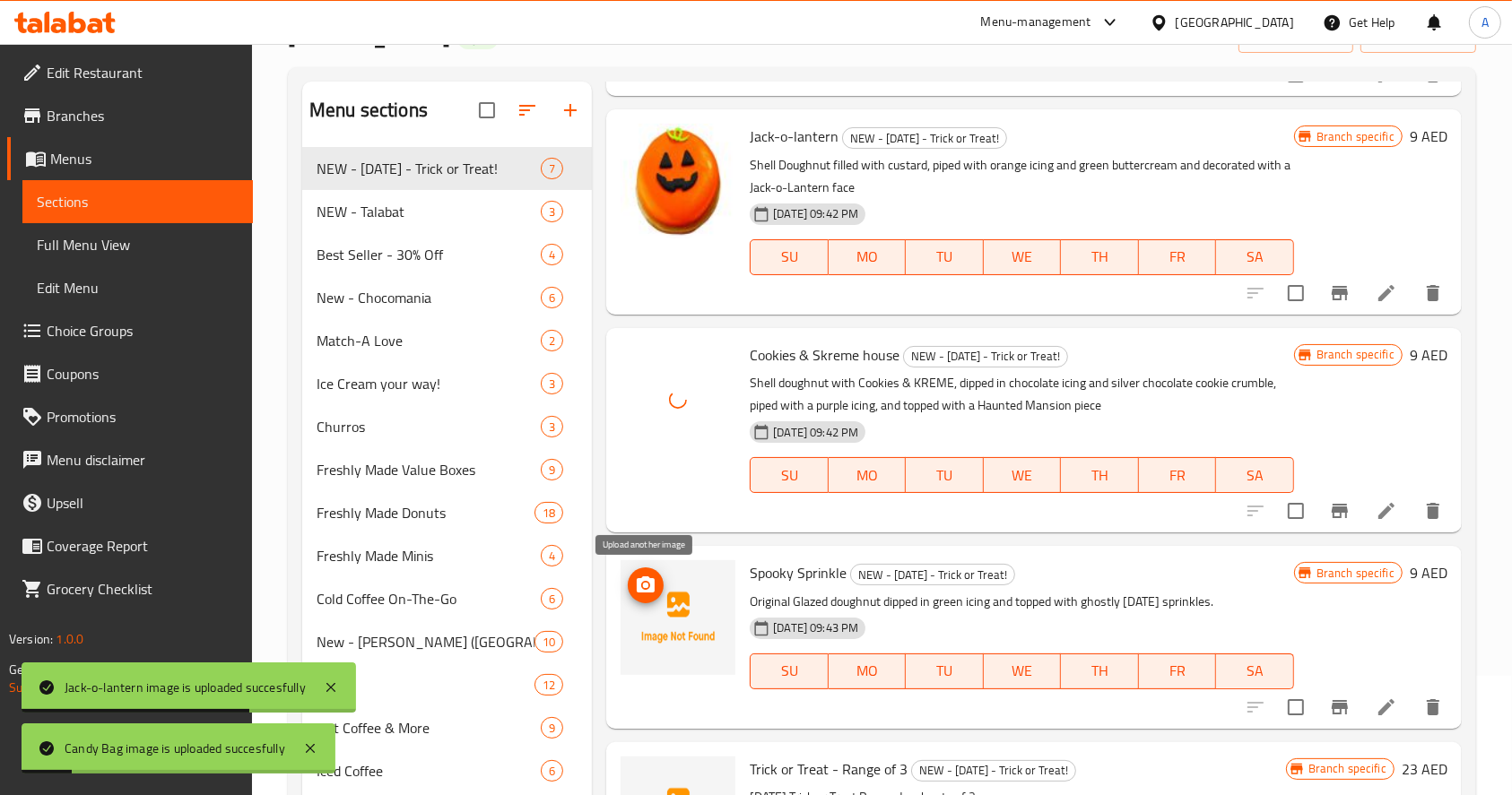
click at [652, 586] on icon "upload picture" at bounding box center [645, 584] width 18 height 16
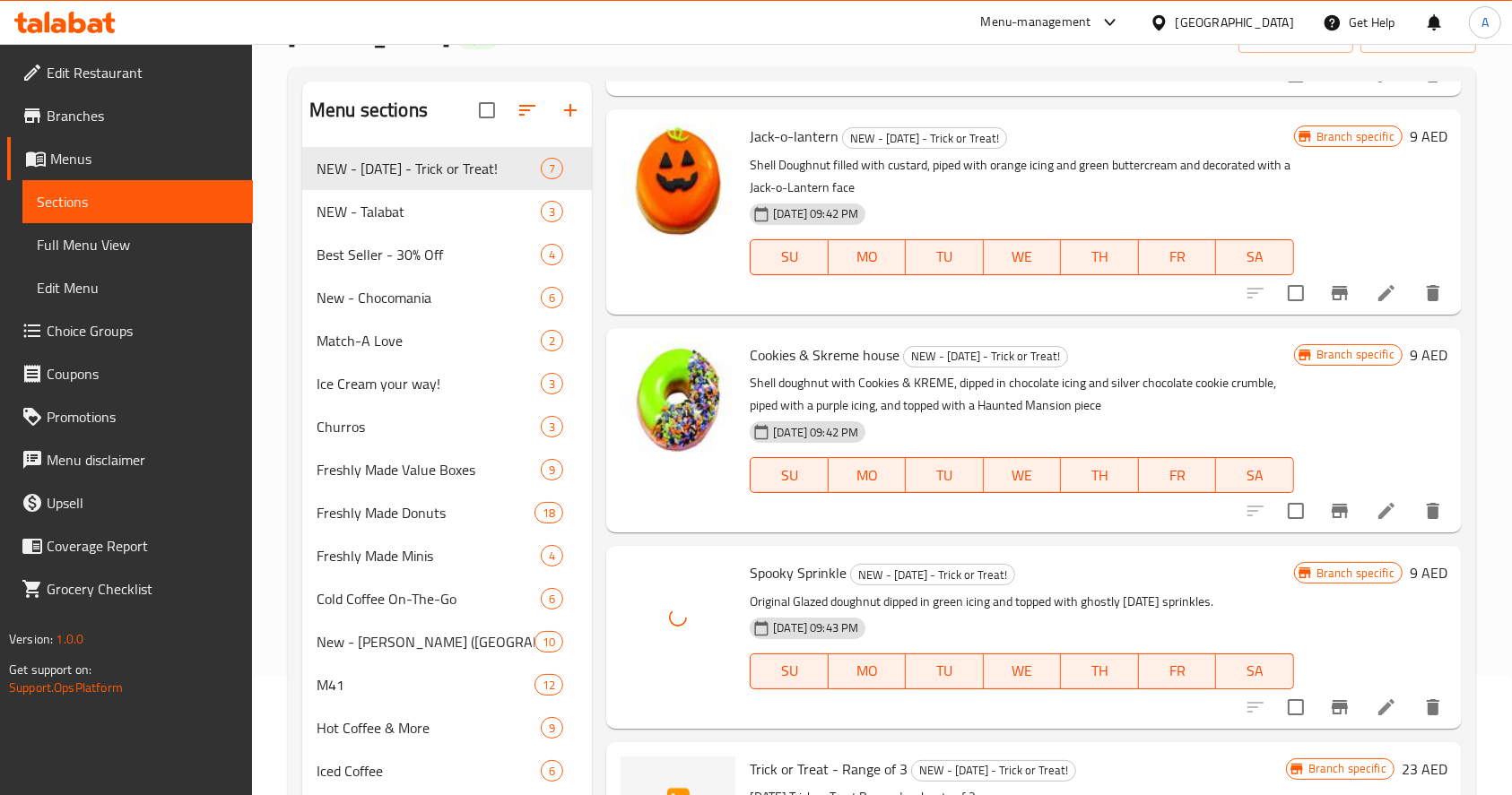
scroll to position [478, 0]
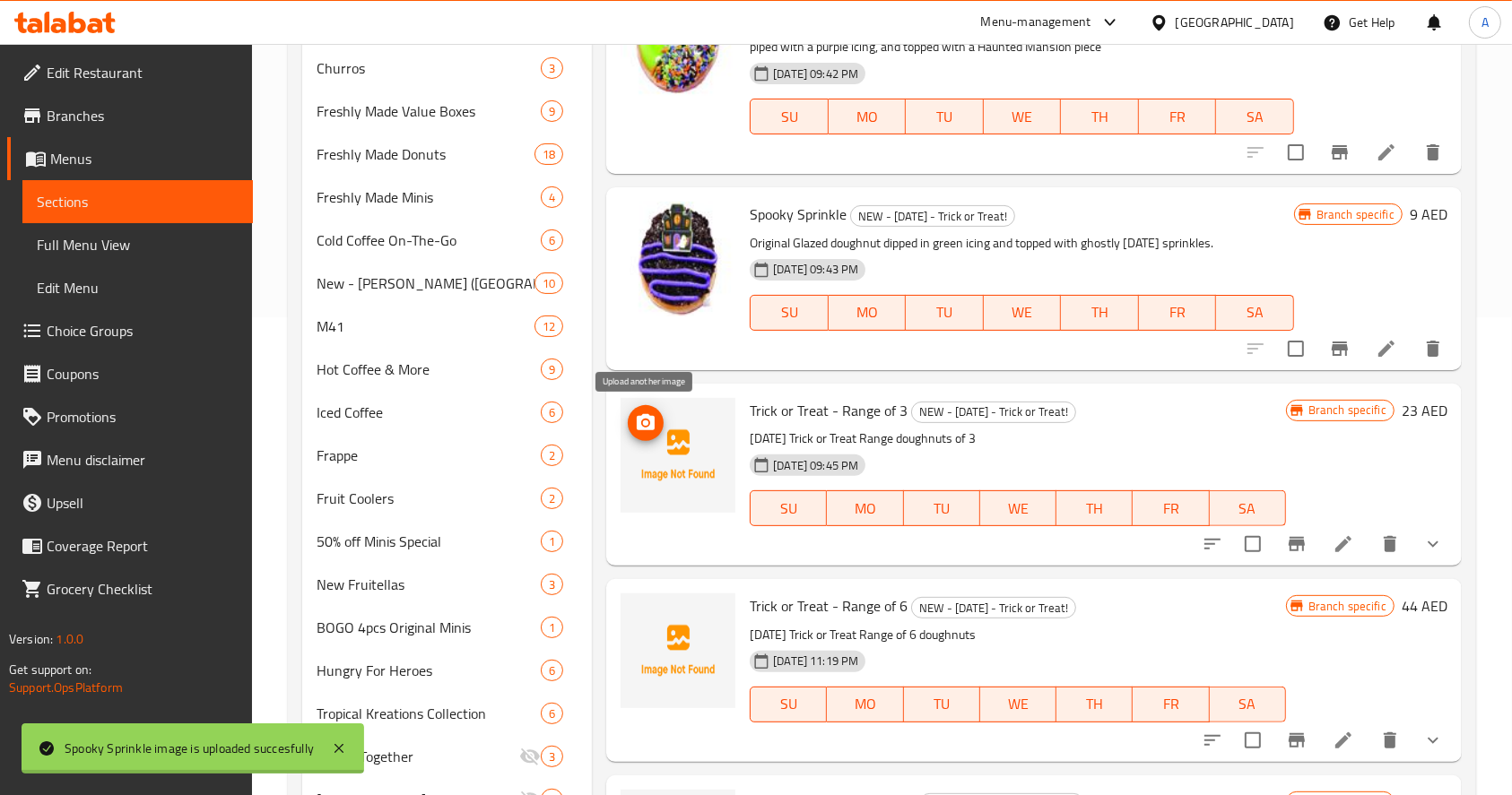
click at [649, 426] on icon "upload picture" at bounding box center [645, 422] width 18 height 16
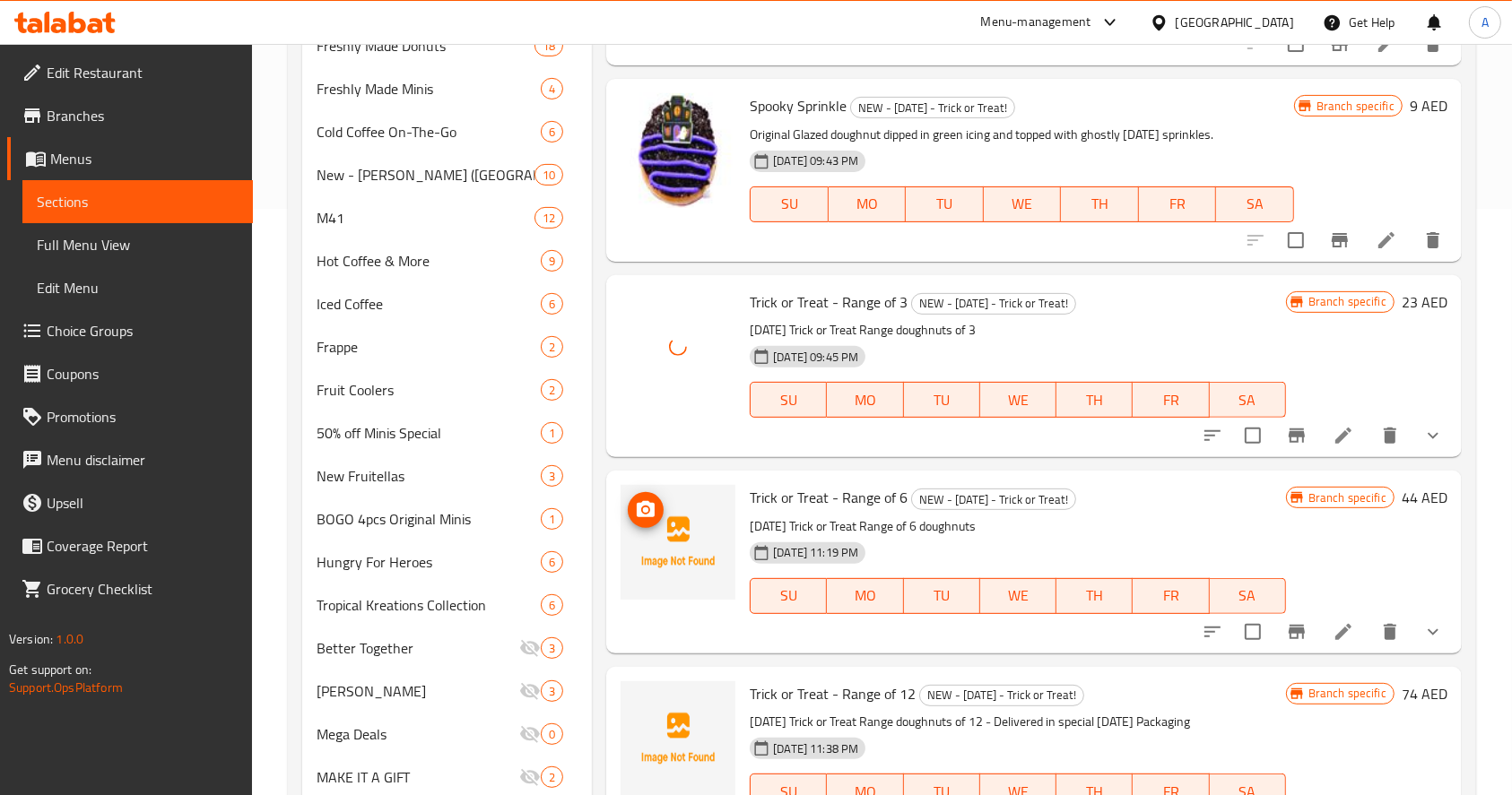
scroll to position [597, 0]
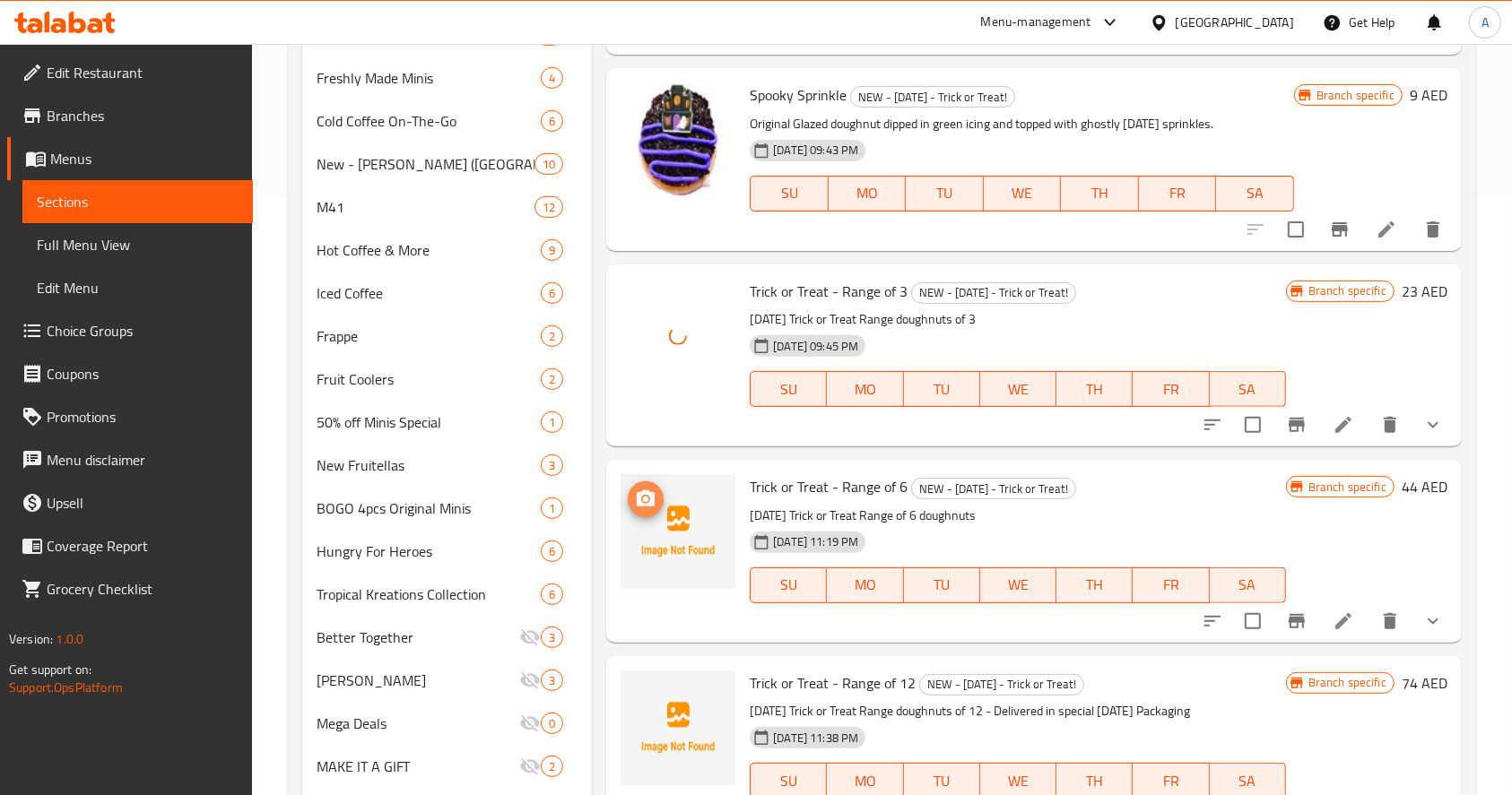
click at [647, 499] on circle "upload picture" at bounding box center [646, 500] width 6 height 6
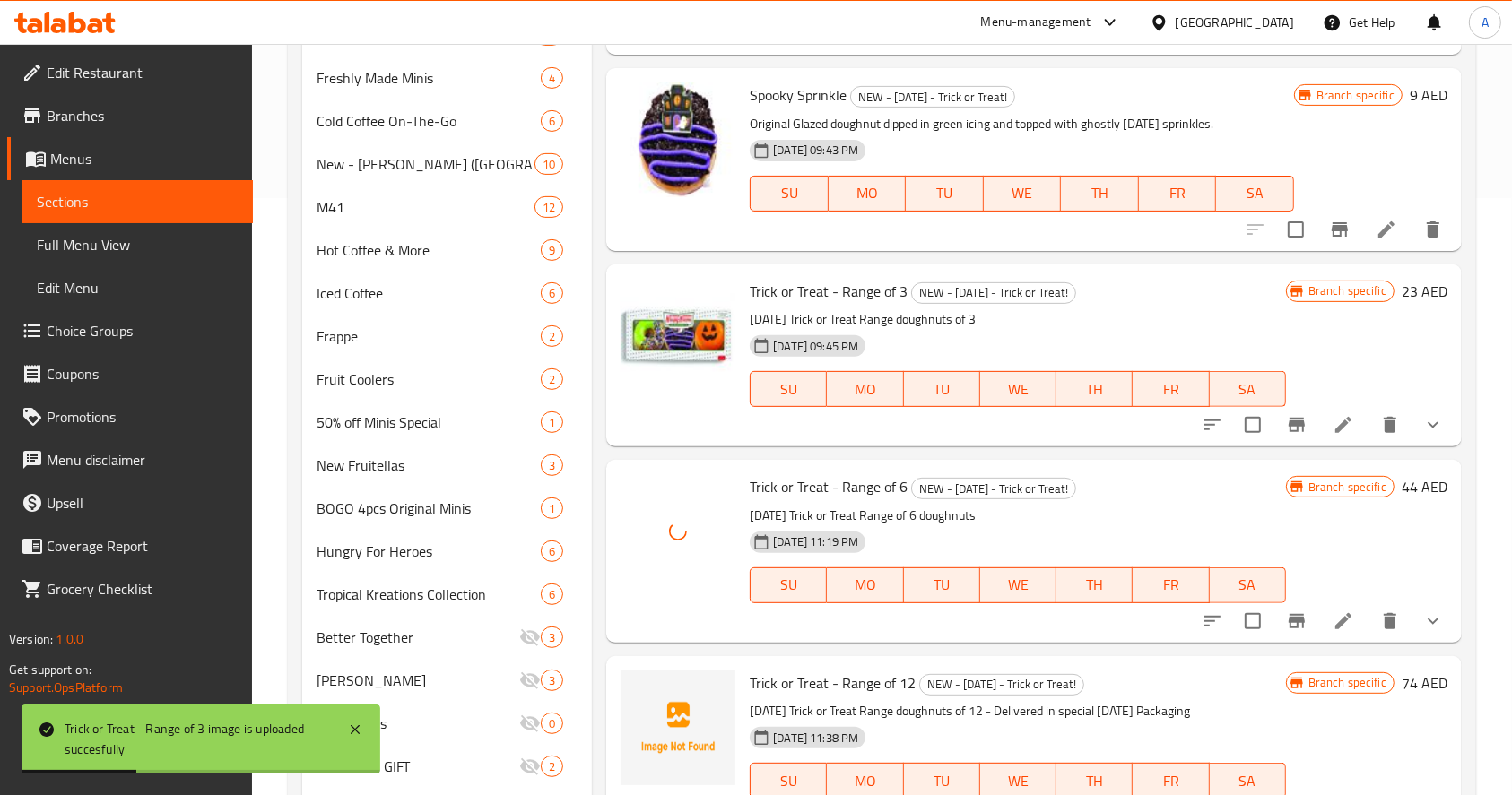
scroll to position [689, 0]
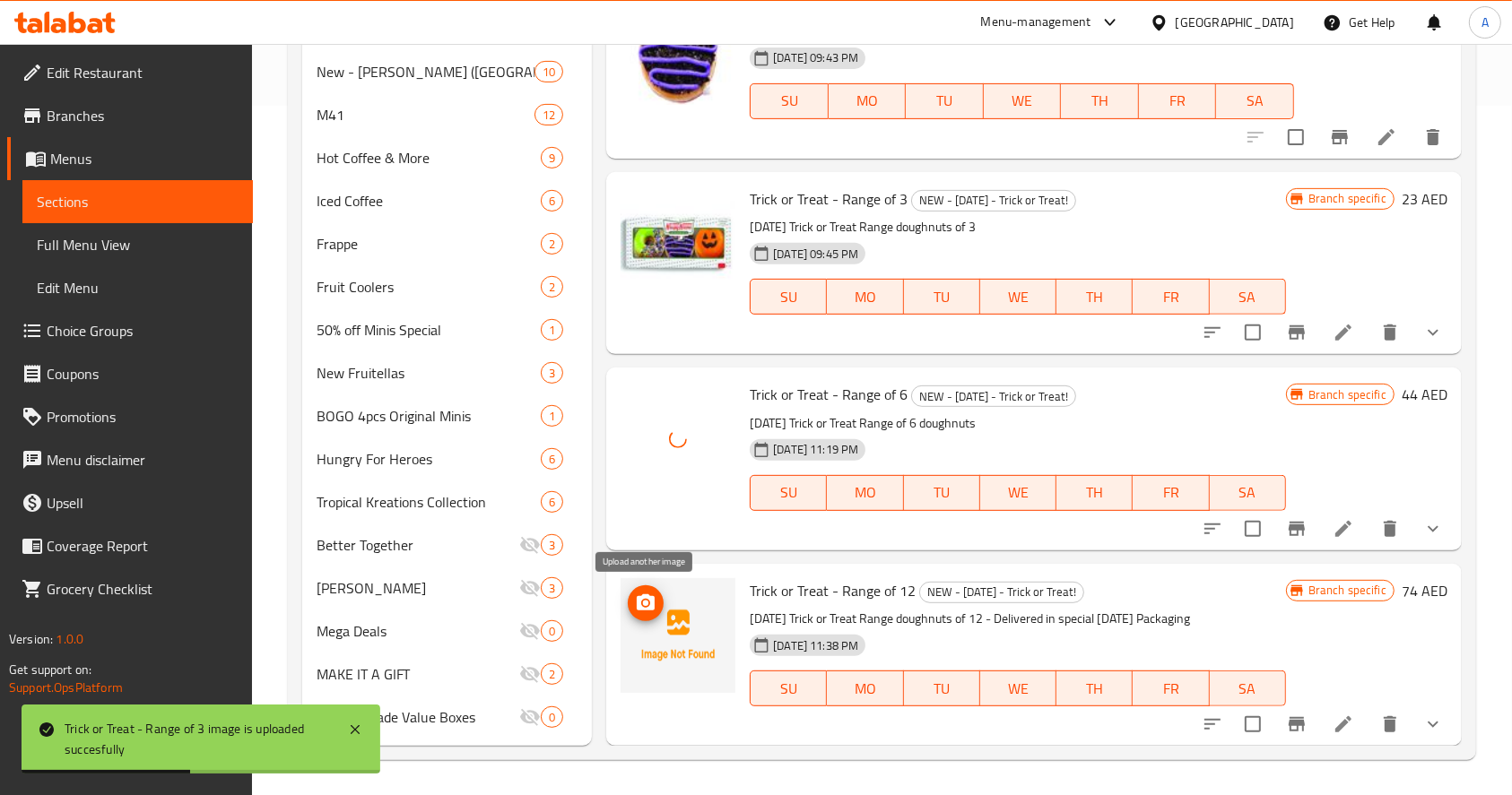
click at [654, 593] on icon "upload picture" at bounding box center [646, 603] width 21 height 21
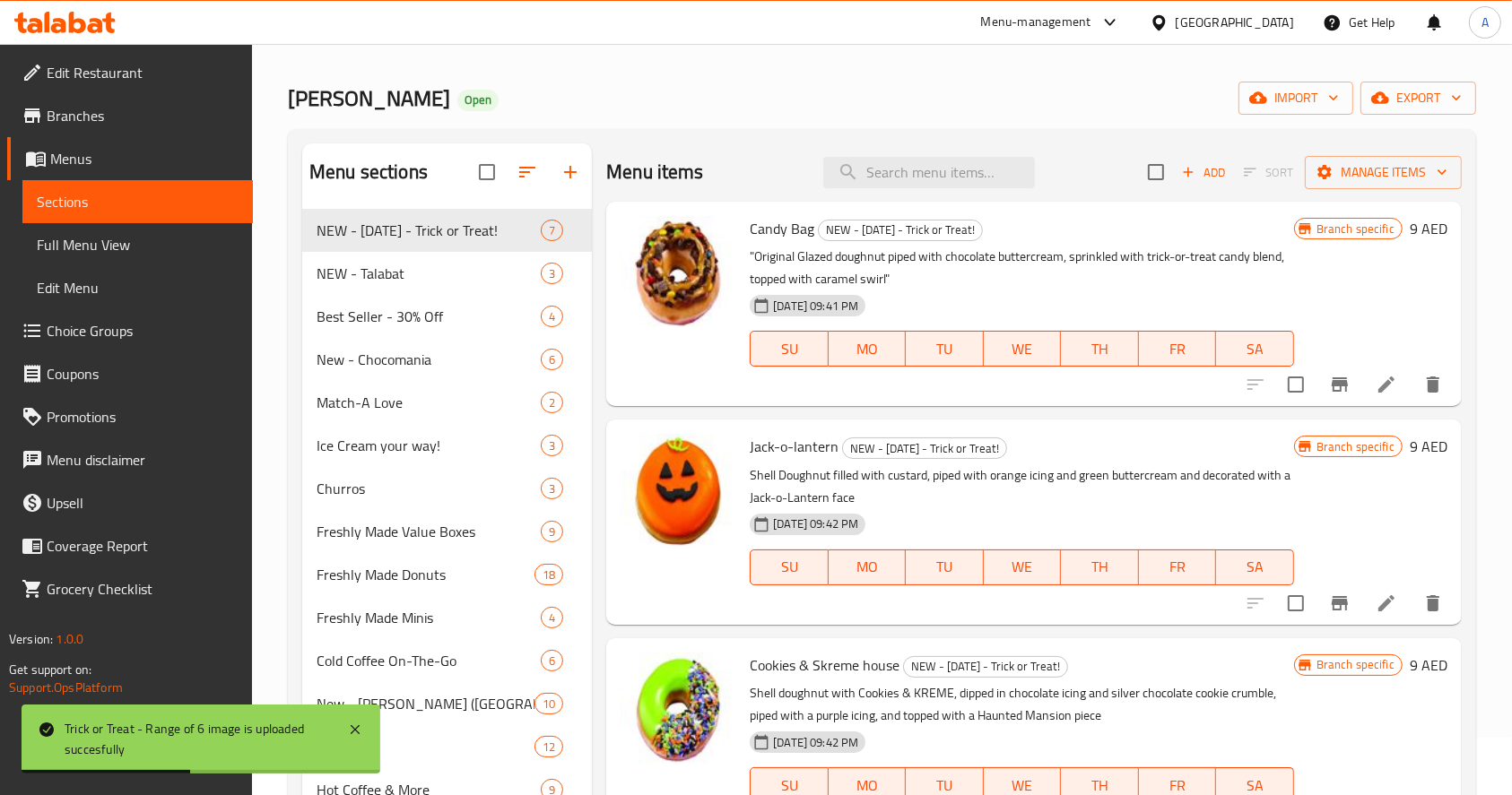
scroll to position [0, 0]
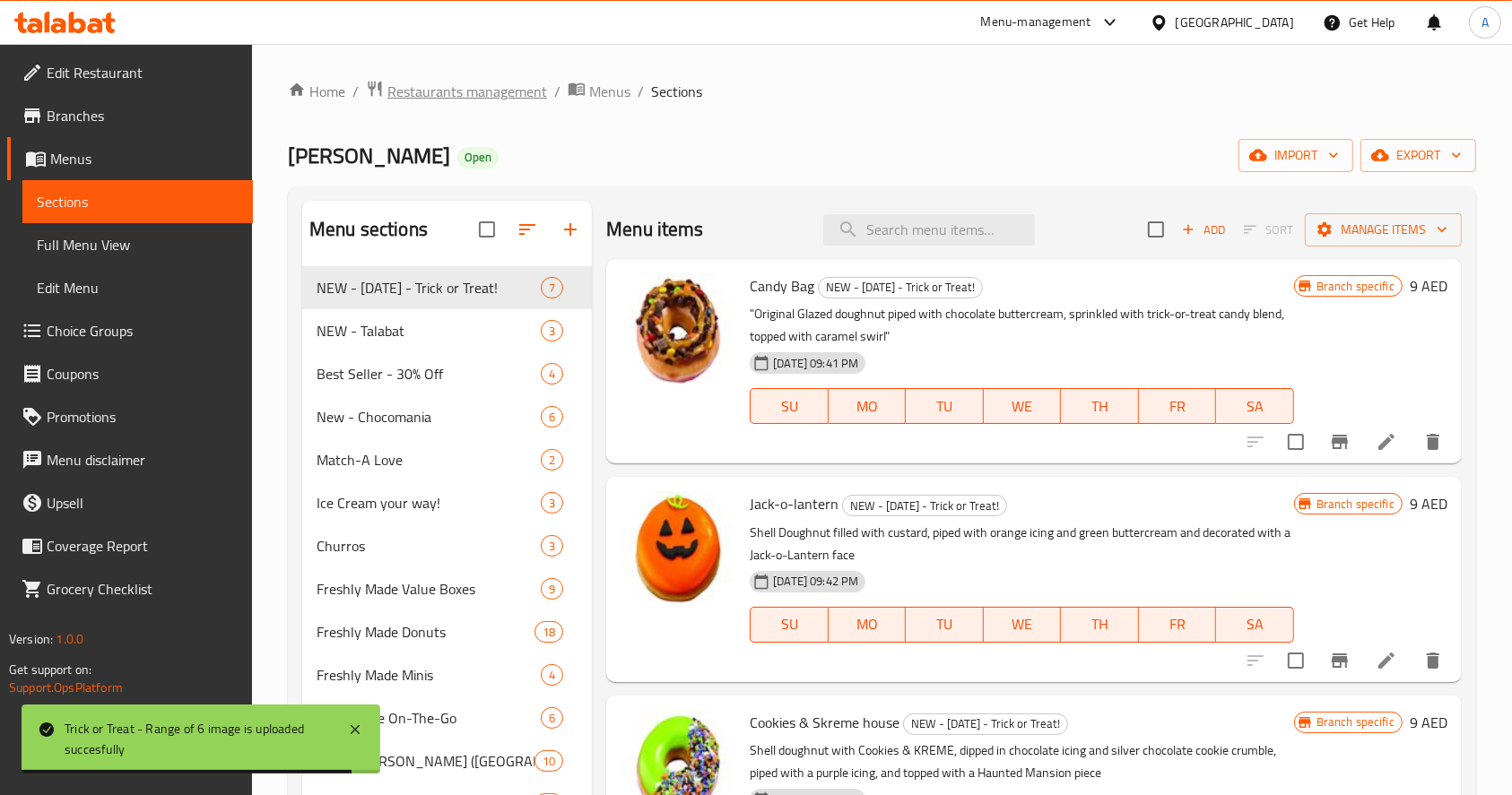
click at [478, 87] on span "Restaurants management" at bounding box center [467, 91] width 160 height 21
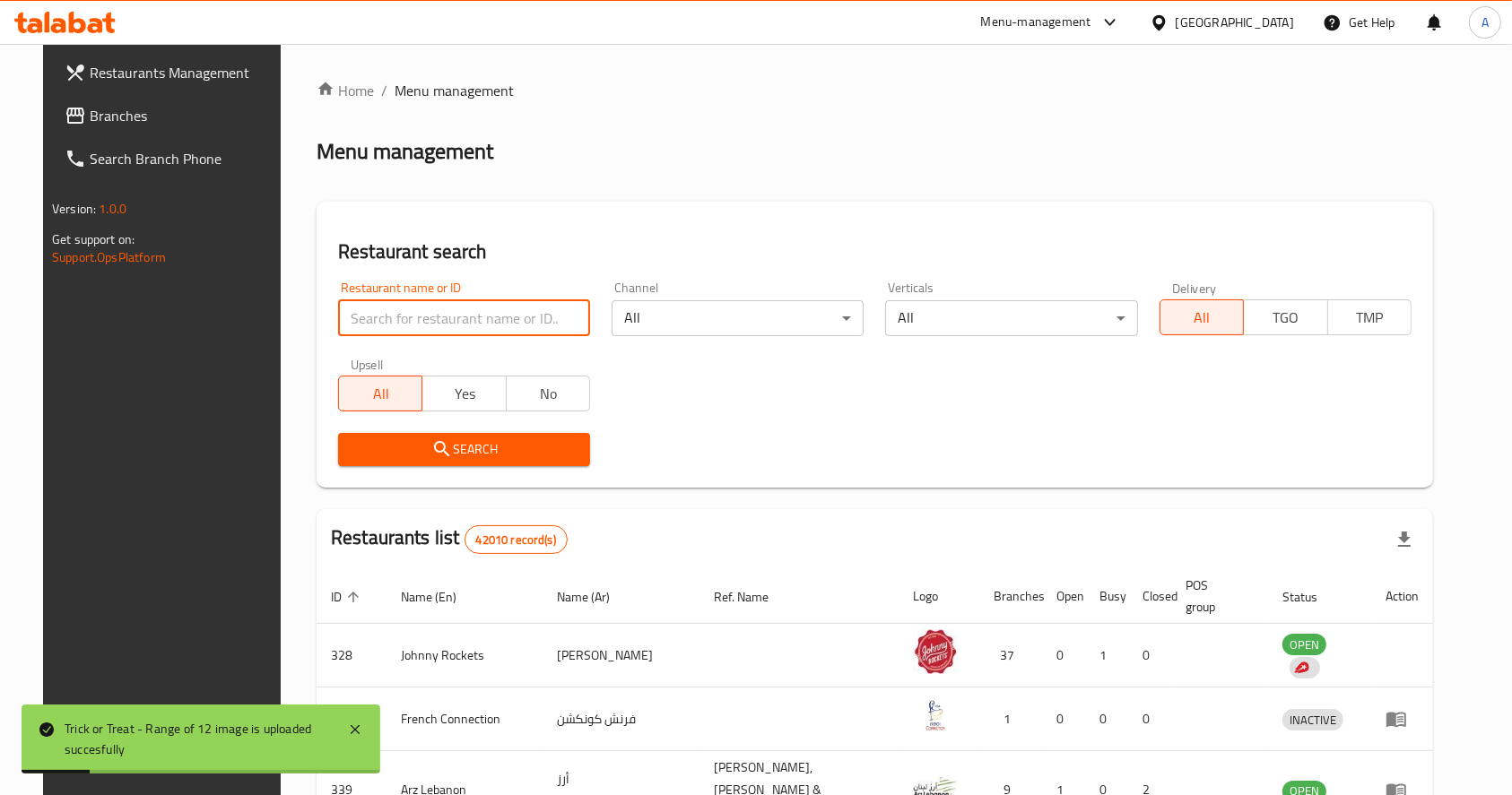
click at [459, 332] on input "search" at bounding box center [464, 318] width 252 height 36
type input "[PERSON_NAME]"
click button "Search" at bounding box center [464, 449] width 252 height 33
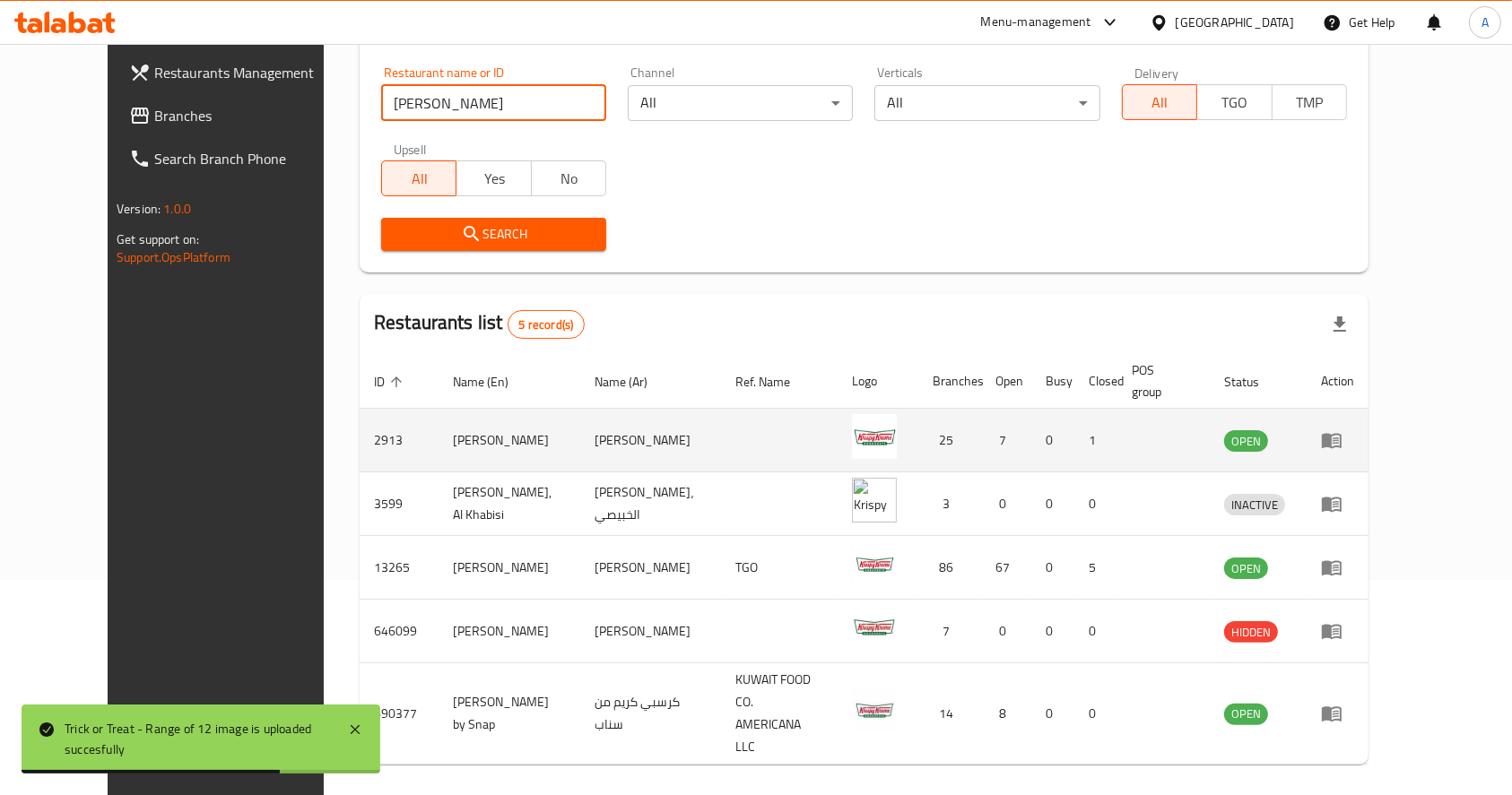
scroll to position [220, 0]
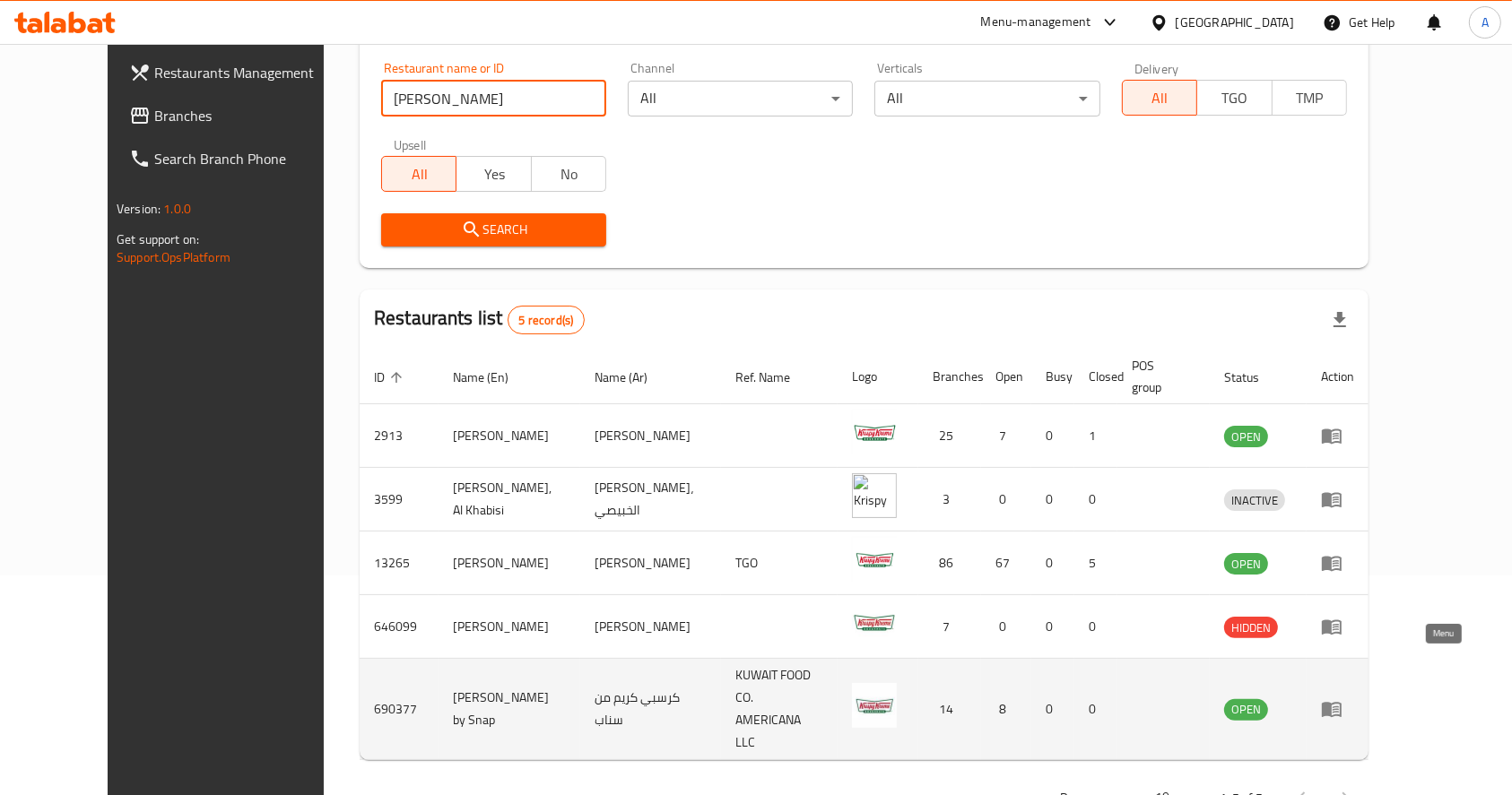
click at [1354, 698] on link "enhanced table" at bounding box center [1338, 709] width 33 height 21
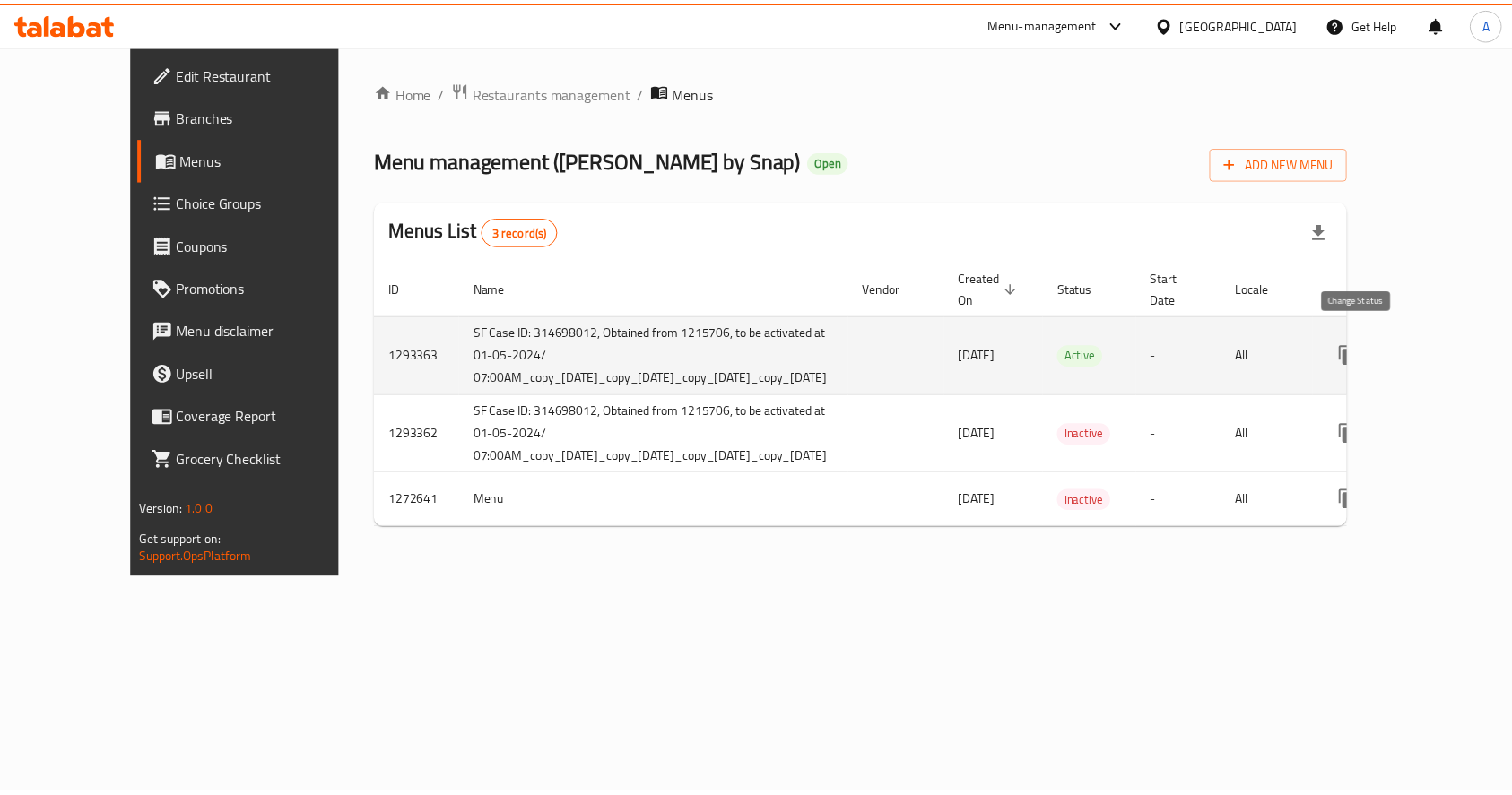
scroll to position [0, 65]
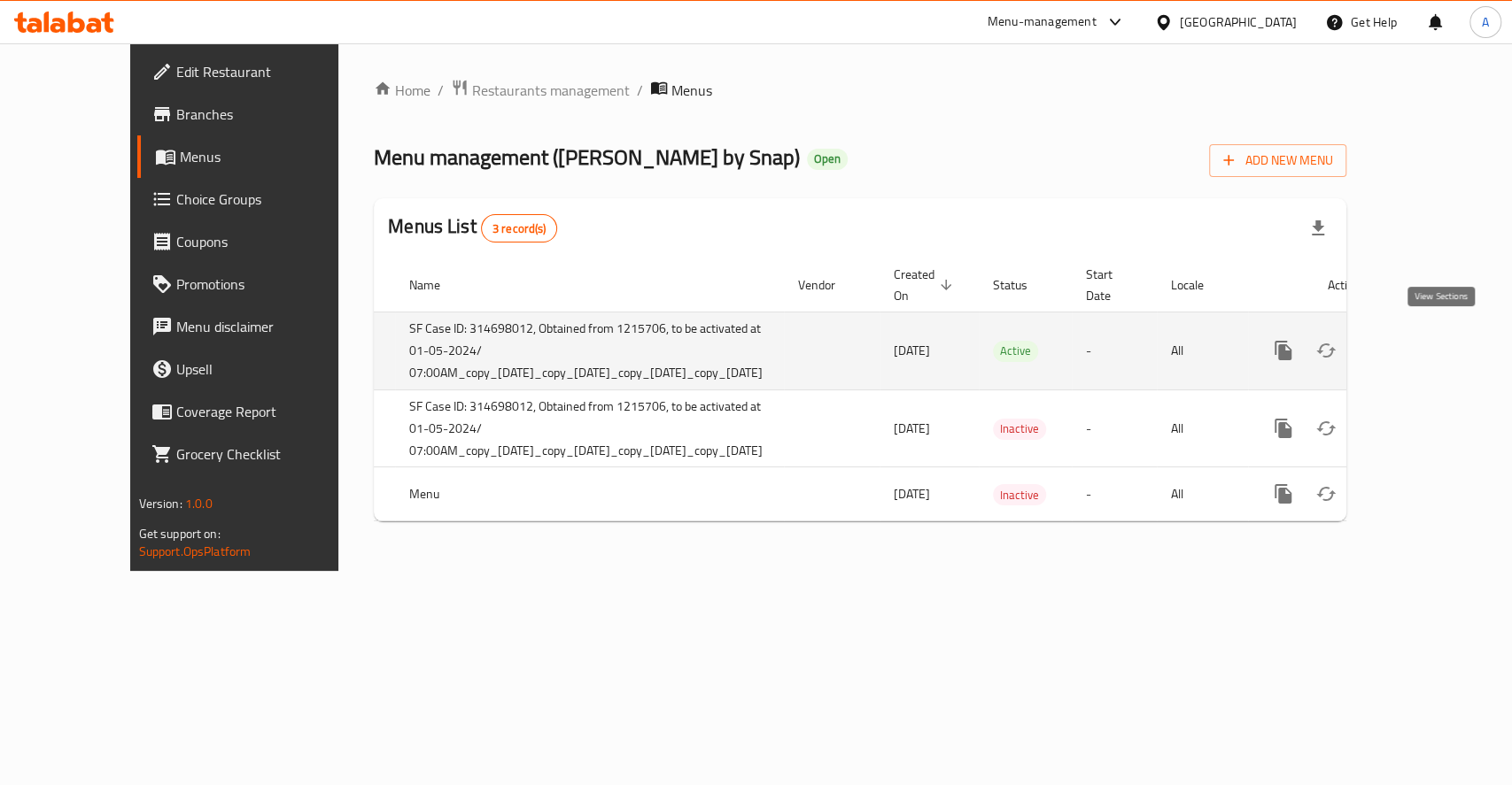
click at [1421, 340] on icon "enhanced table" at bounding box center [1411, 351] width 21 height 21
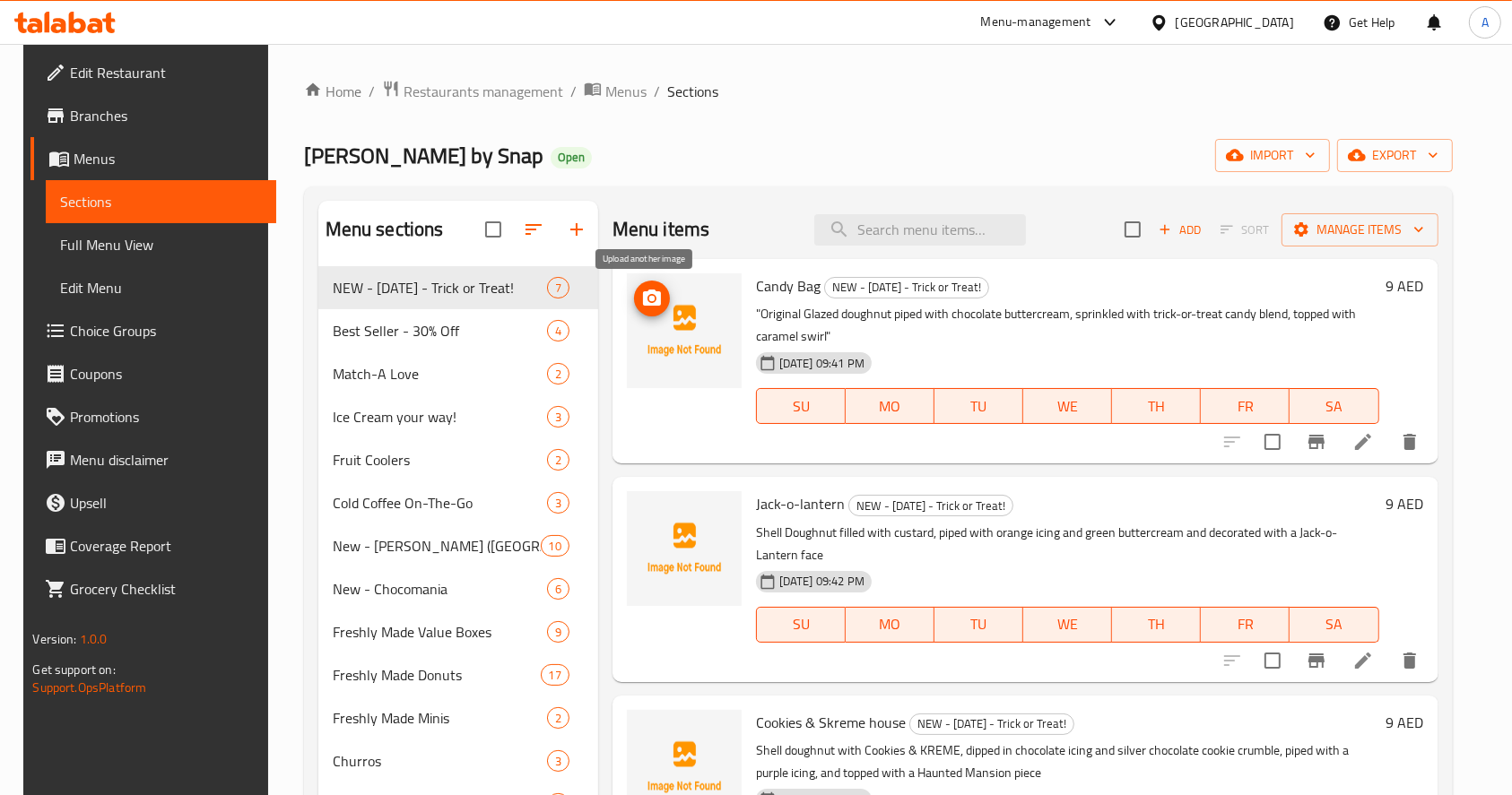
click at [643, 294] on icon "upload picture" at bounding box center [652, 297] width 18 height 16
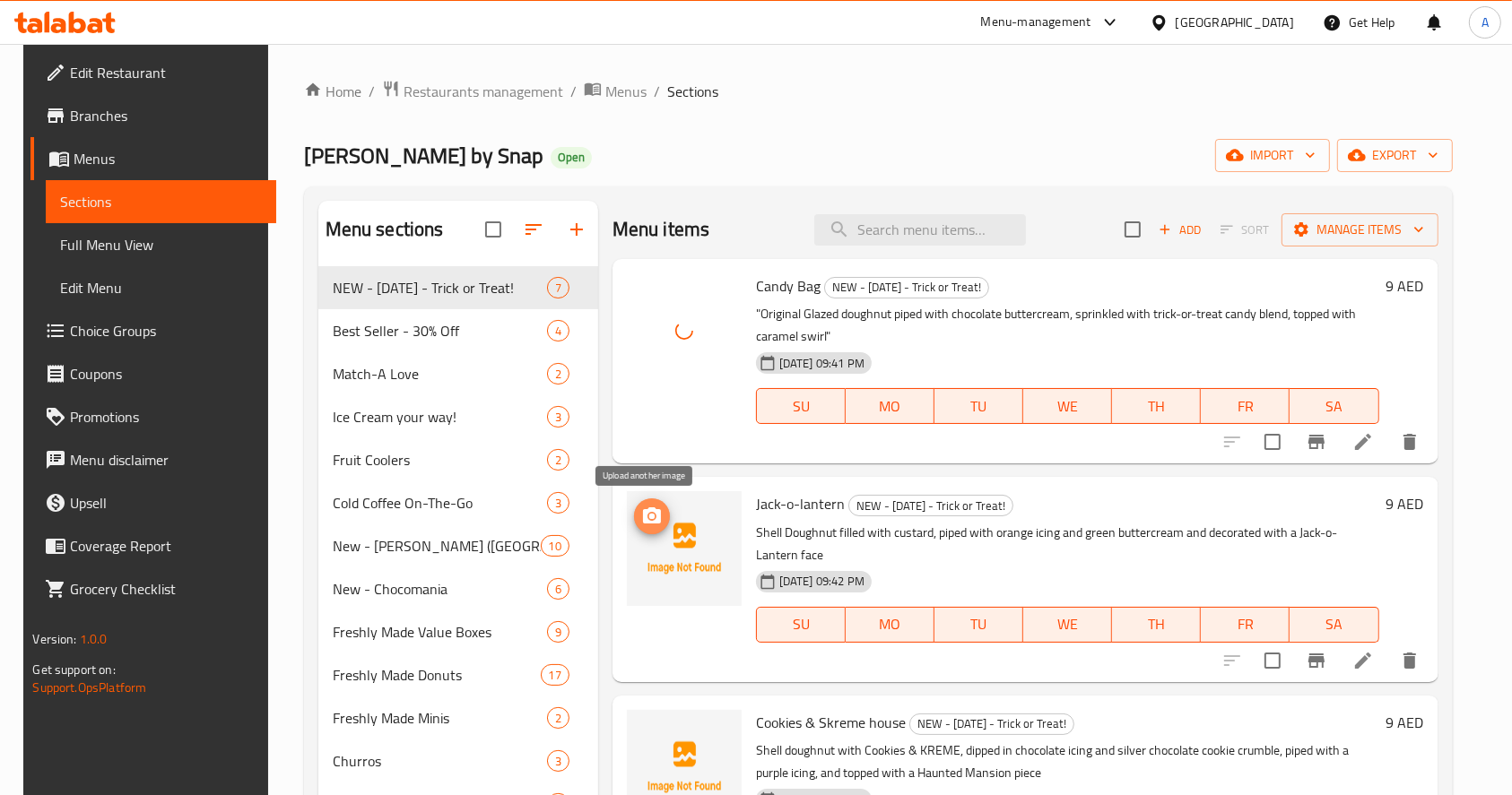
click at [643, 520] on icon "upload picture" at bounding box center [652, 515] width 18 height 16
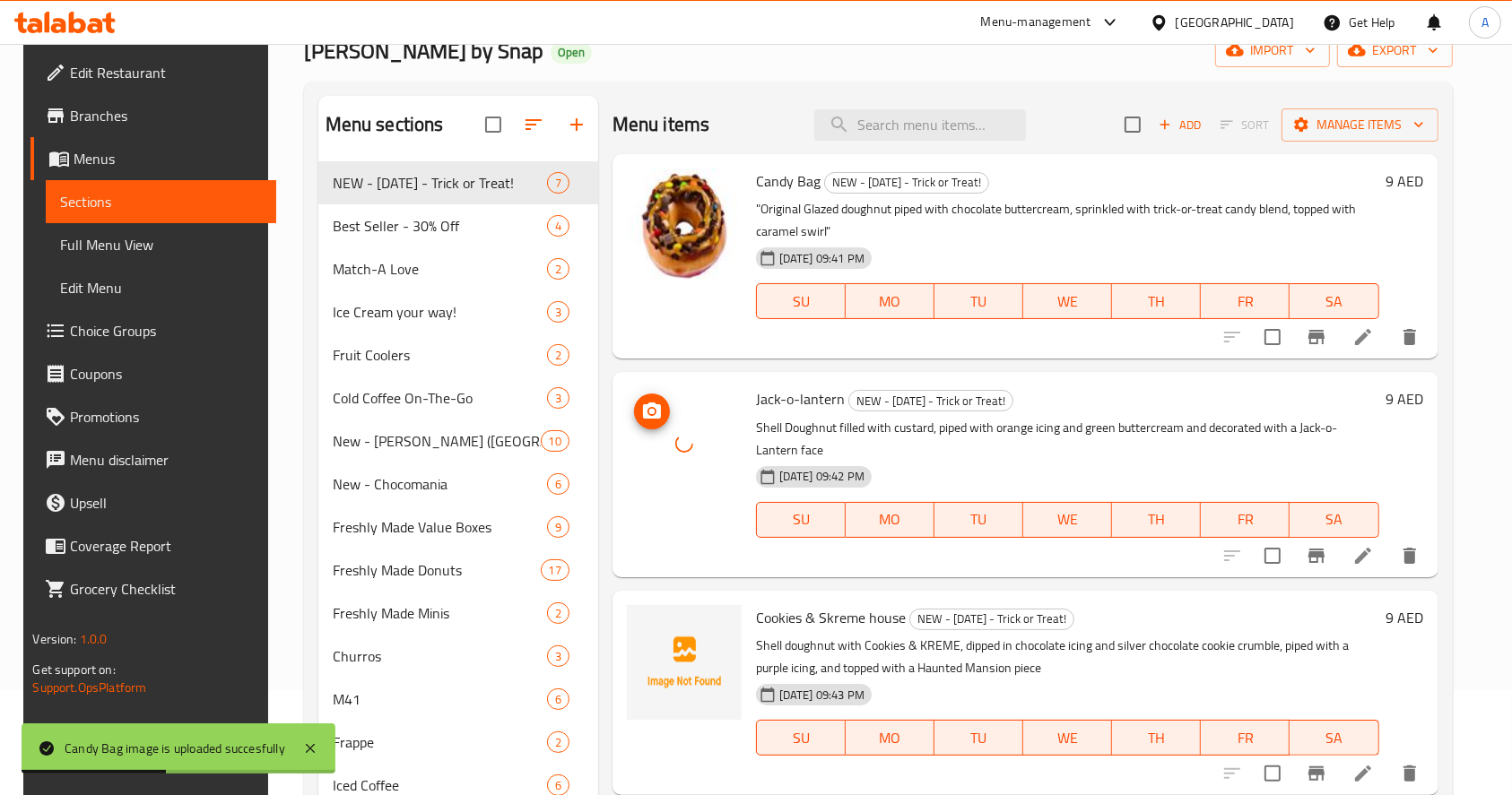
scroll to position [238, 0]
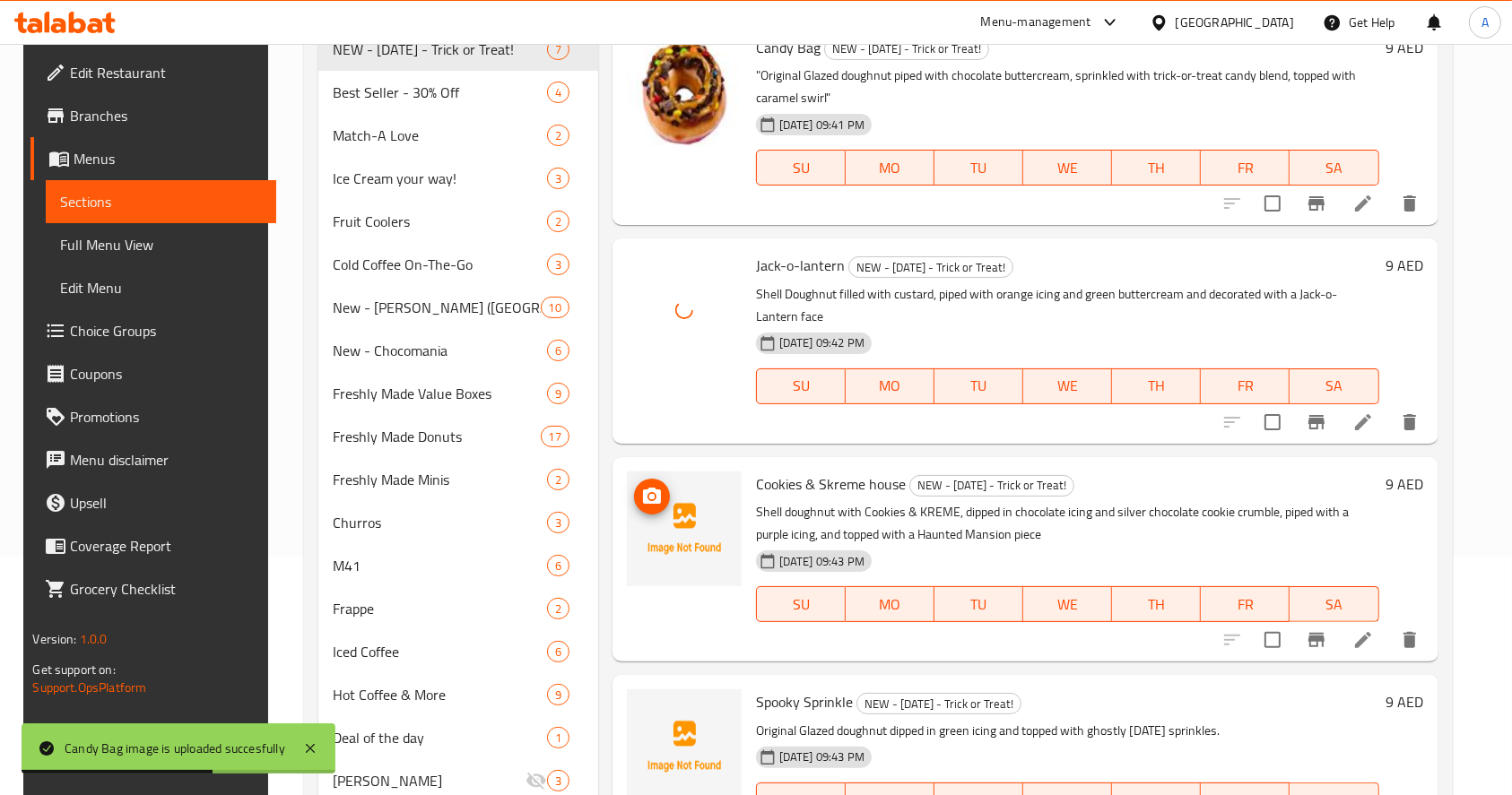
click at [650, 491] on button "upload picture" at bounding box center [652, 496] width 36 height 36
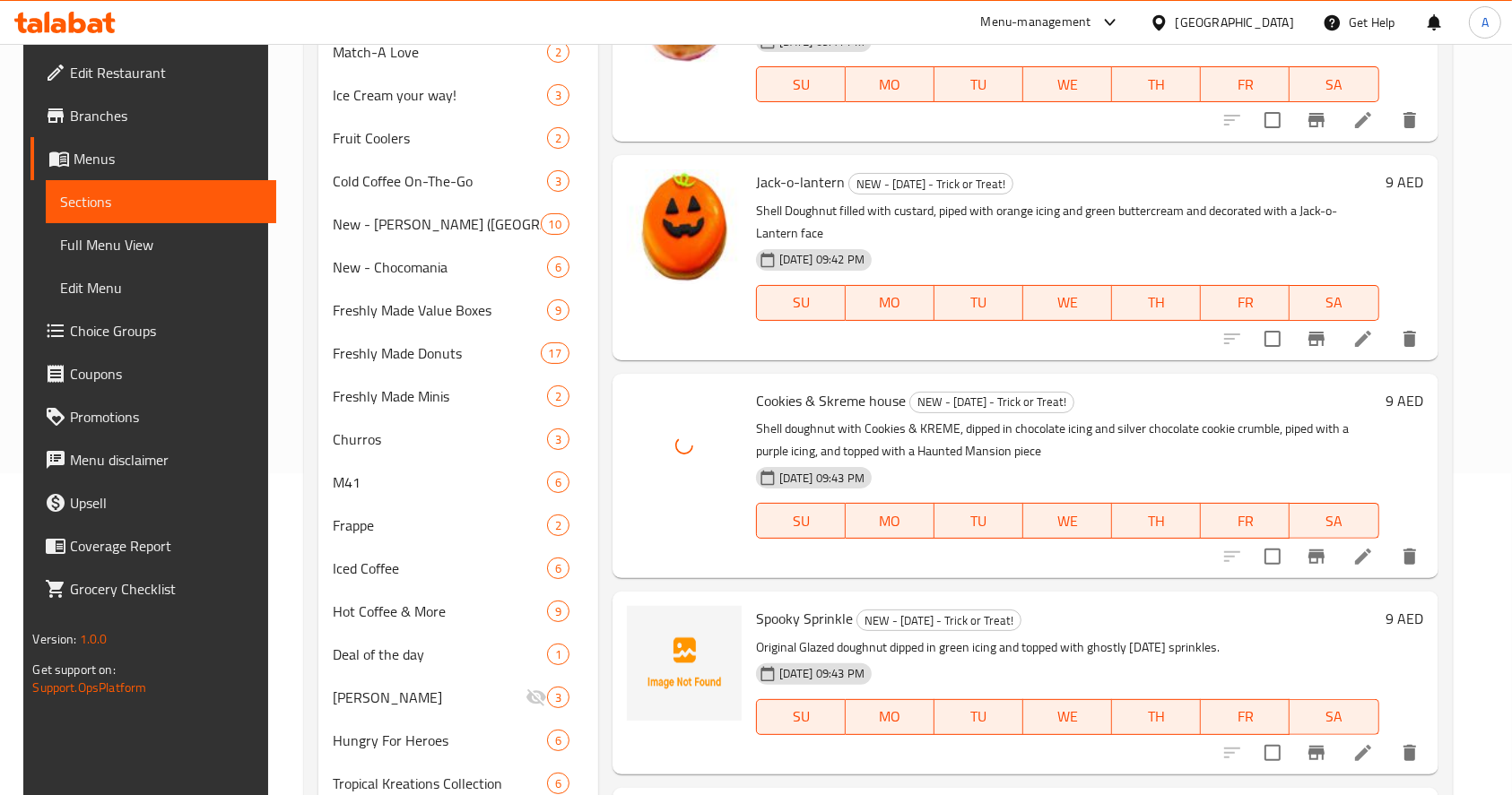
scroll to position [358, 0]
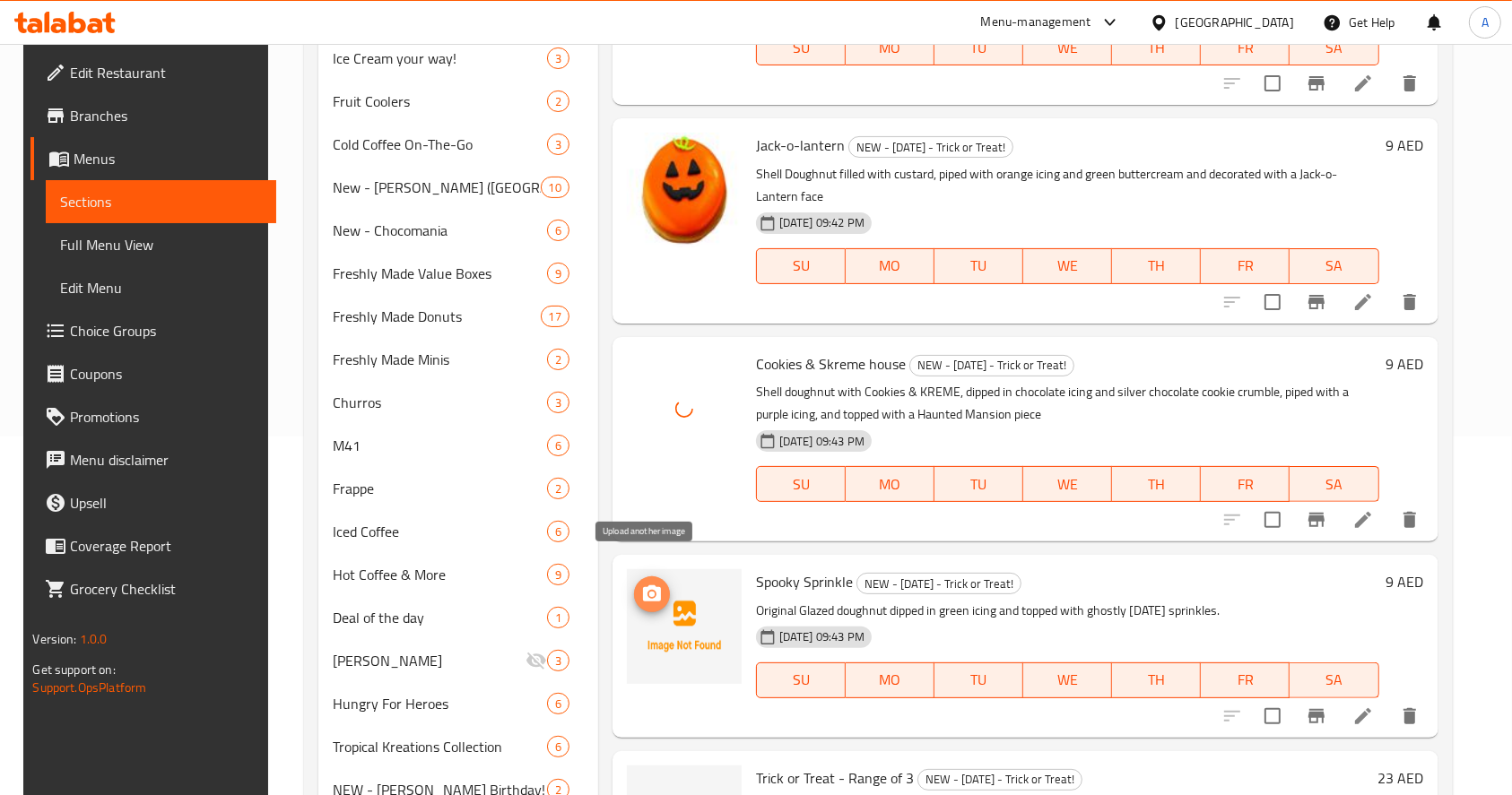
click at [644, 584] on icon "upload picture" at bounding box center [652, 595] width 21 height 21
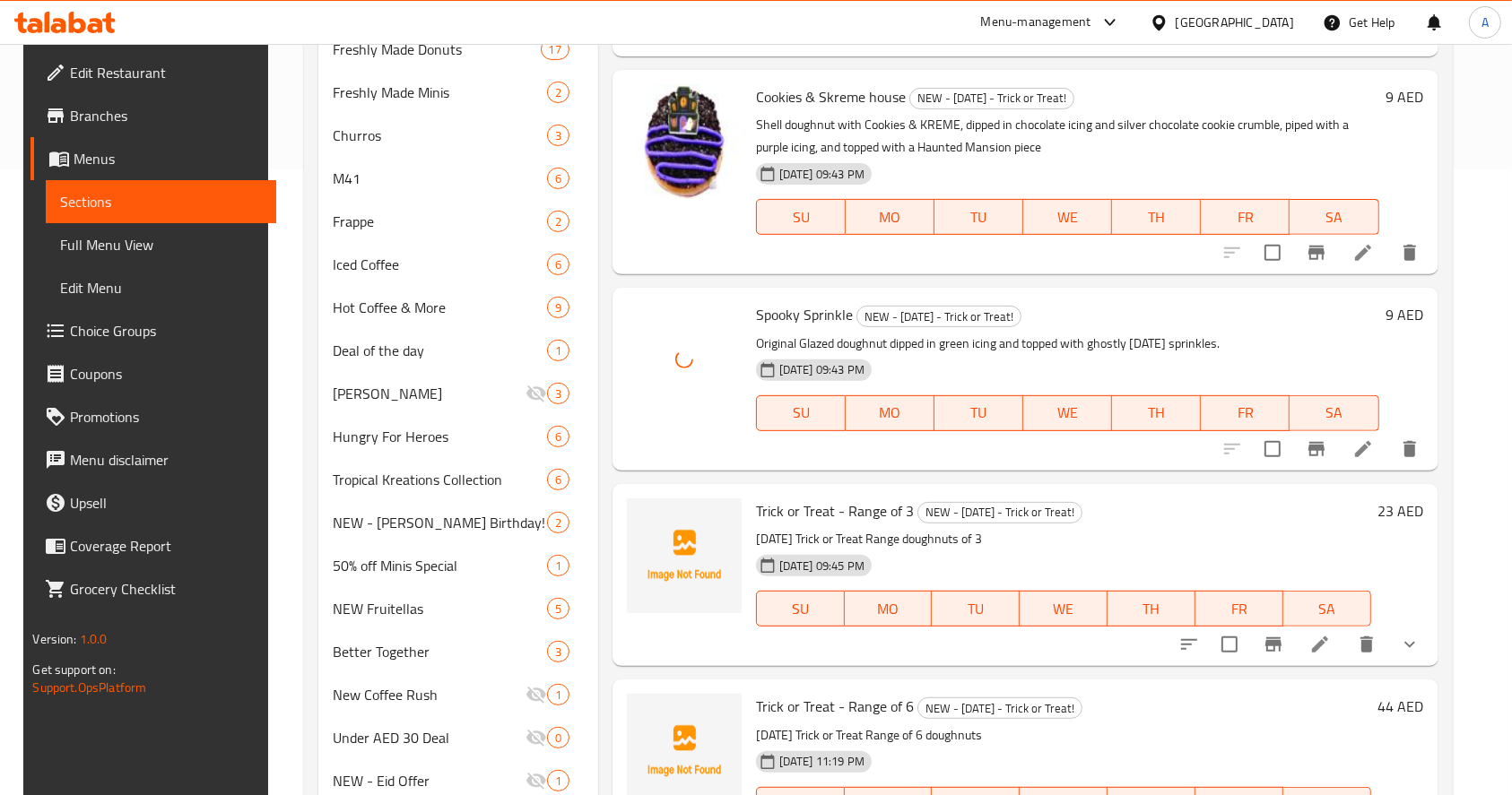
scroll to position [718, 0]
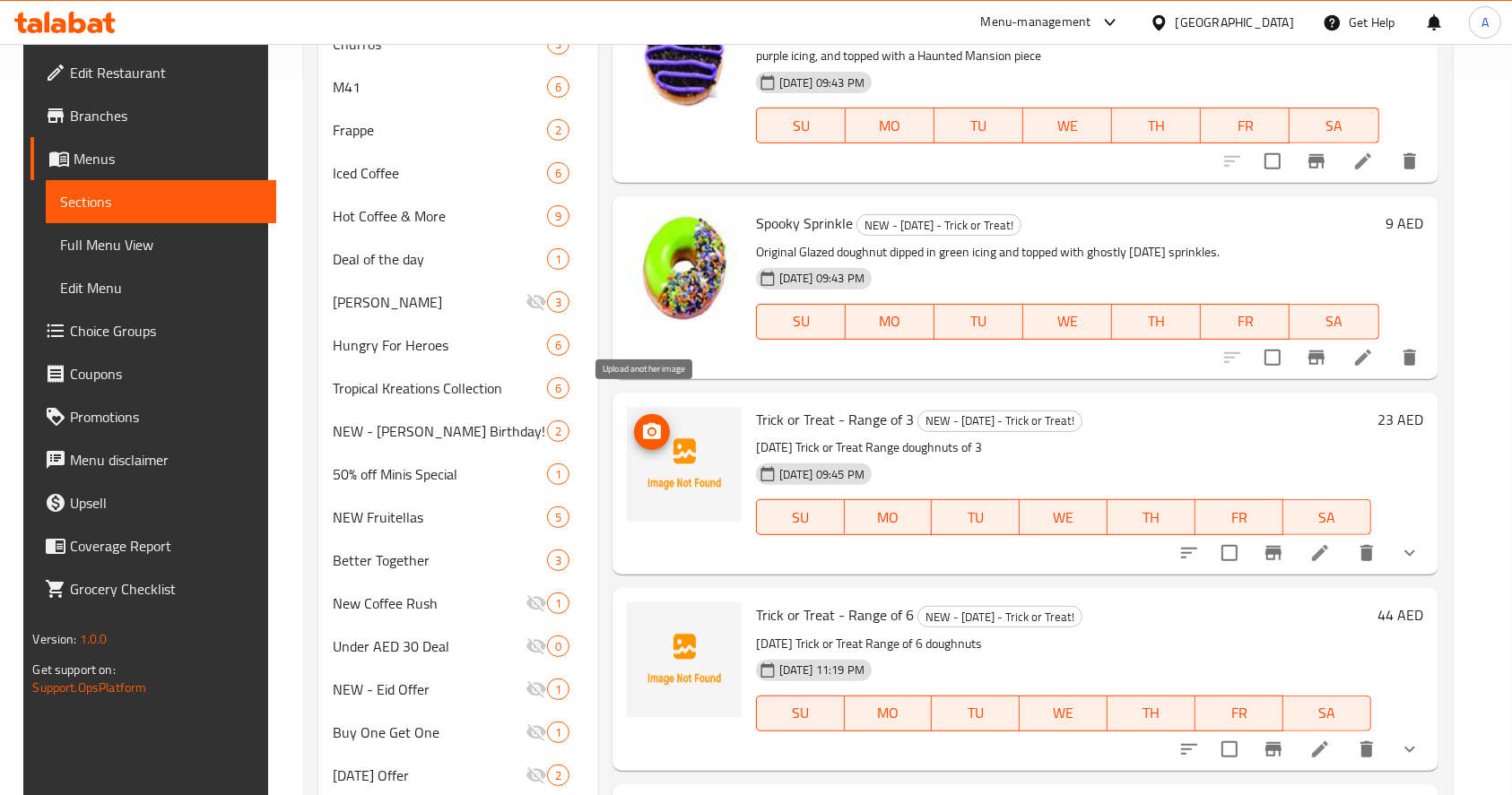
click at [641, 421] on icon "upload picture" at bounding box center [652, 432] width 21 height 21
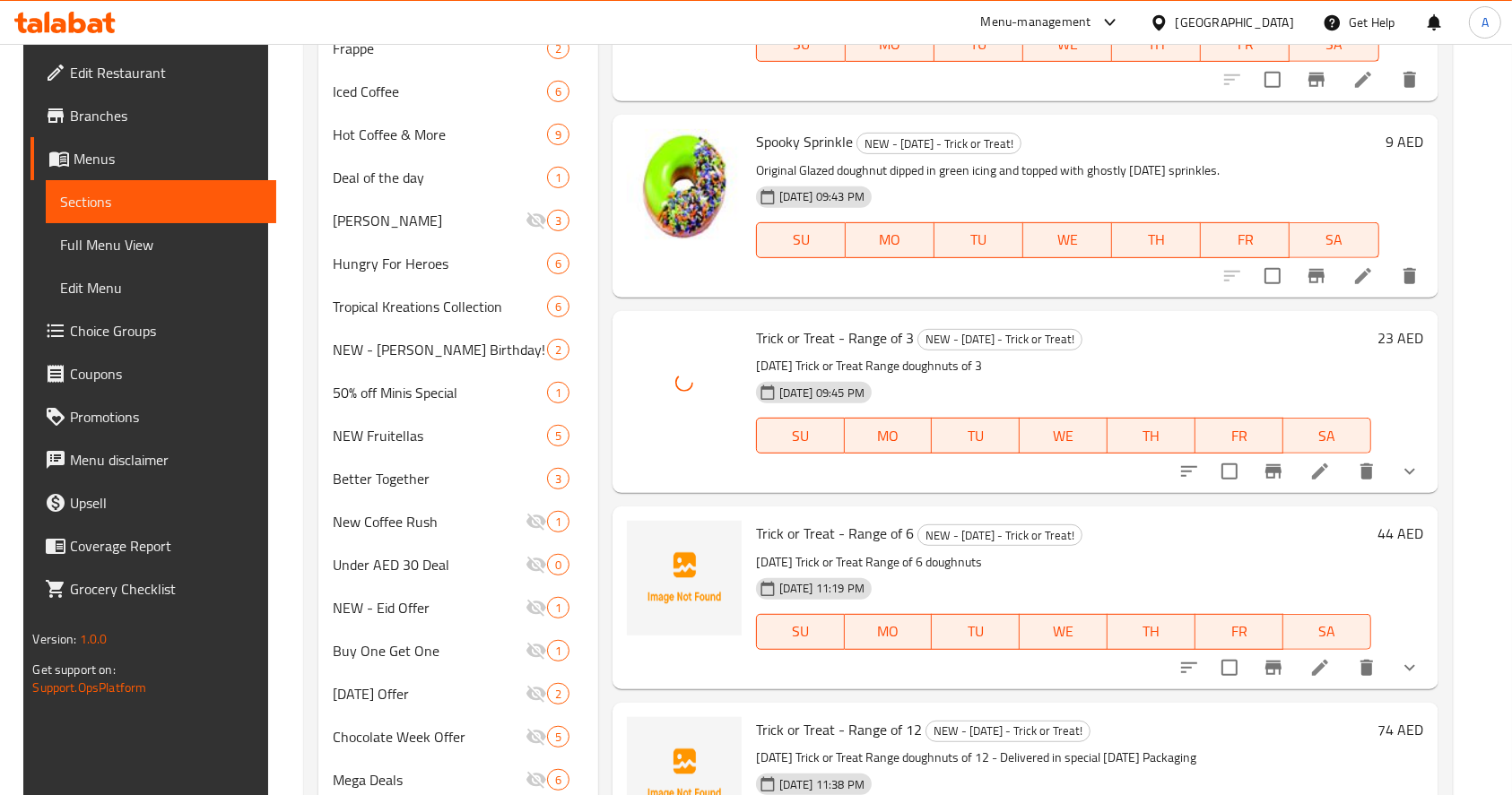
scroll to position [837, 0]
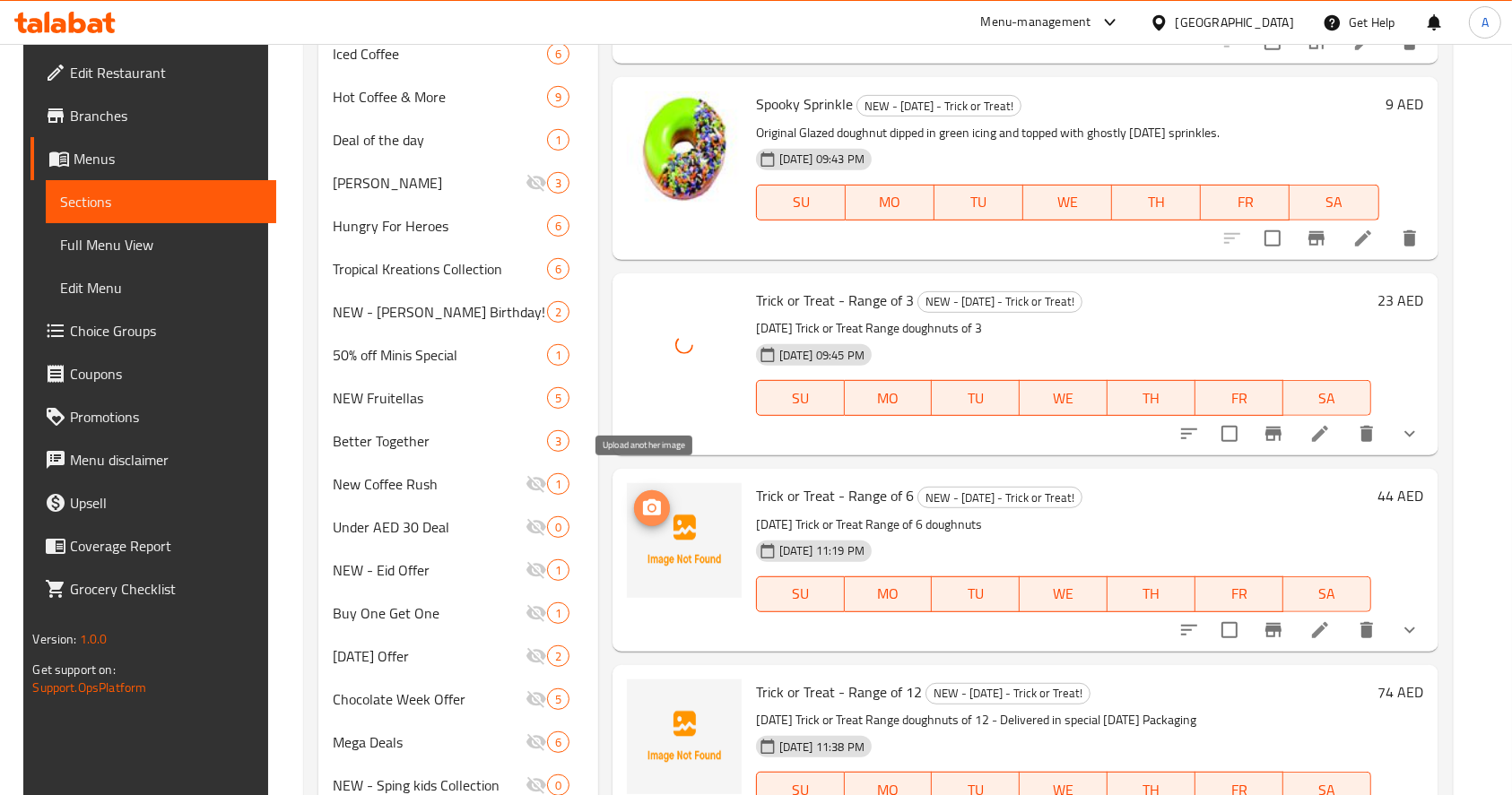
click at [649, 500] on icon "upload picture" at bounding box center [652, 507] width 18 height 16
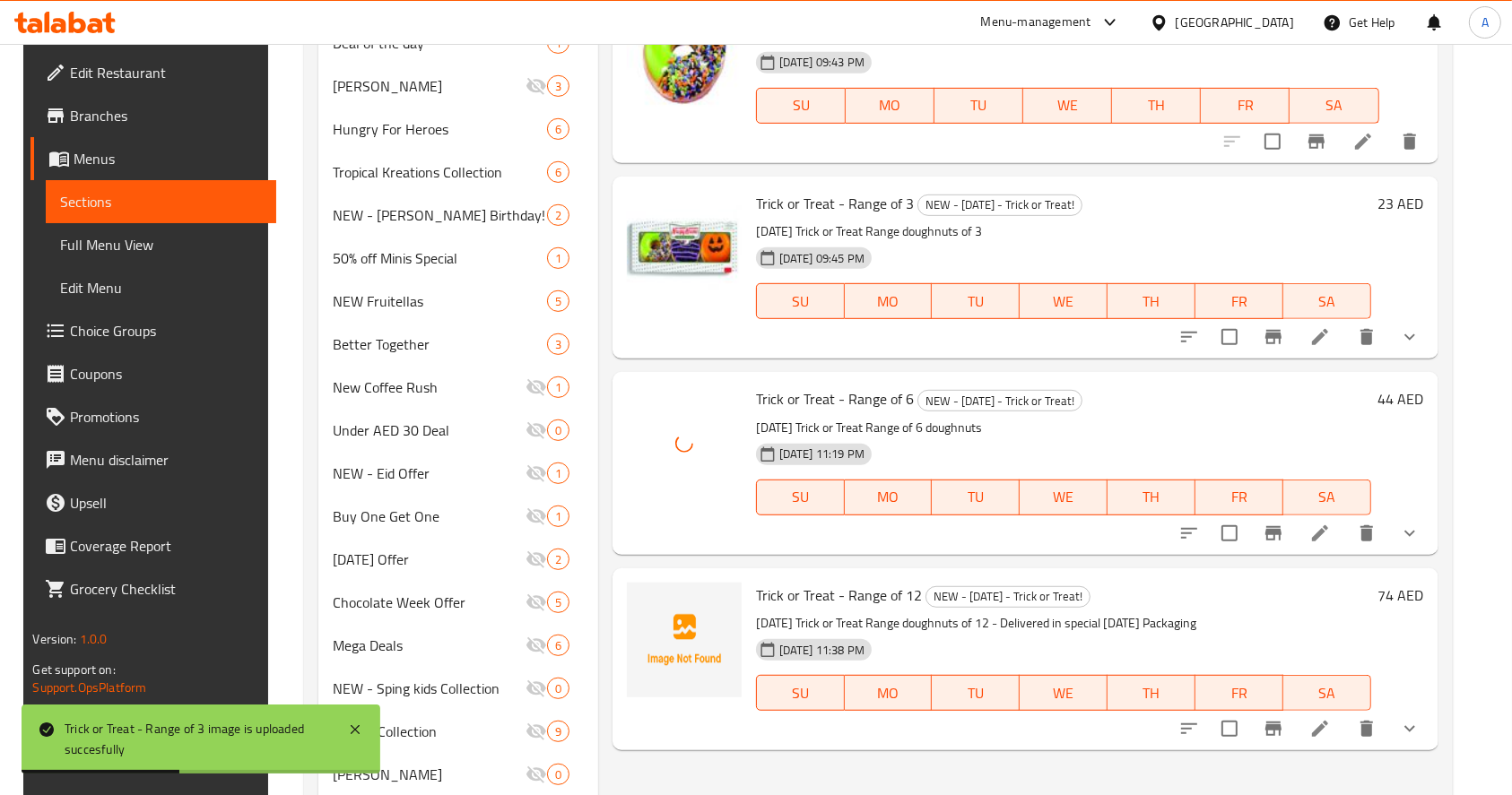
scroll to position [956, 0]
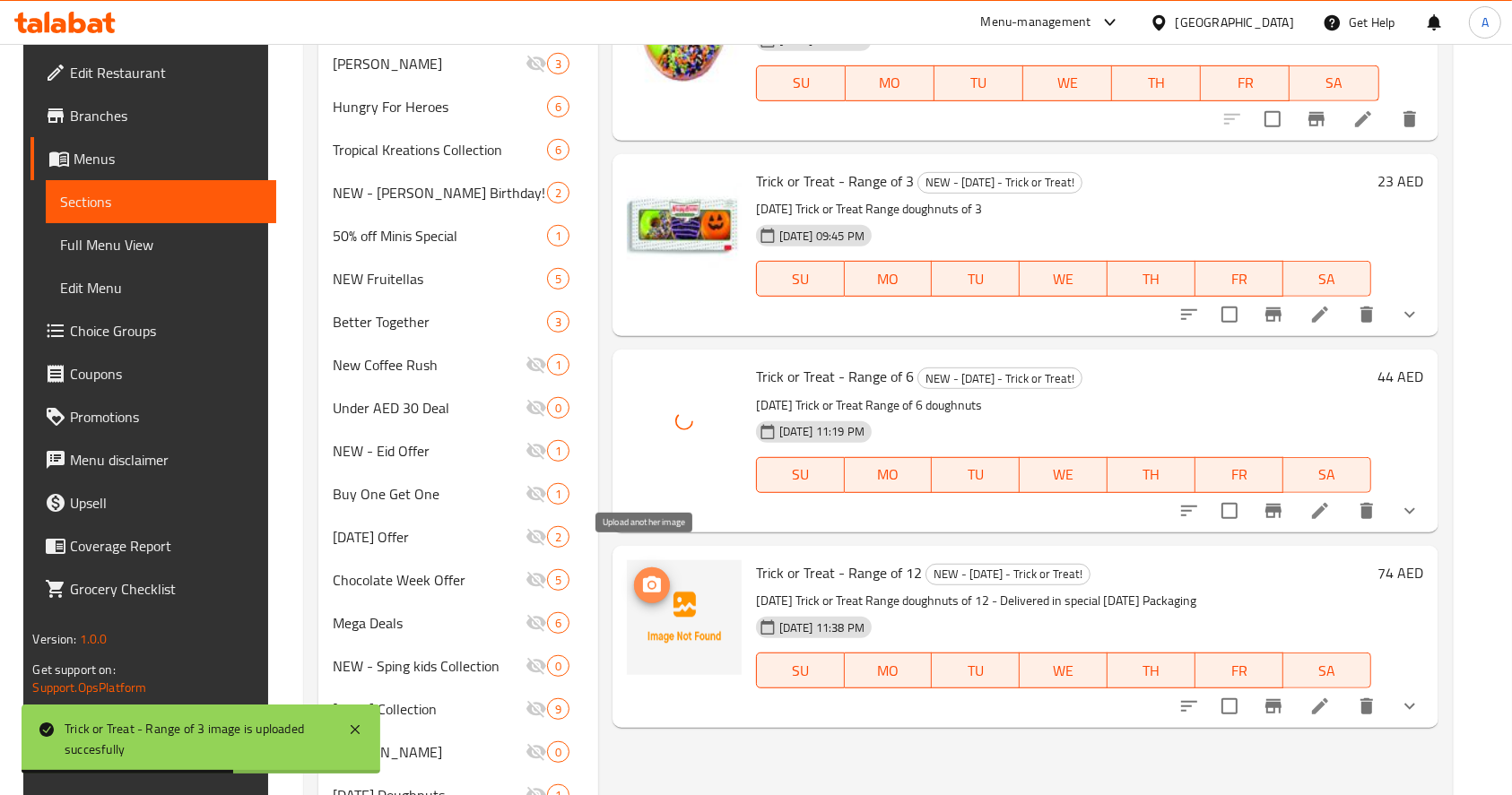
click at [641, 575] on icon "upload picture" at bounding box center [652, 586] width 21 height 21
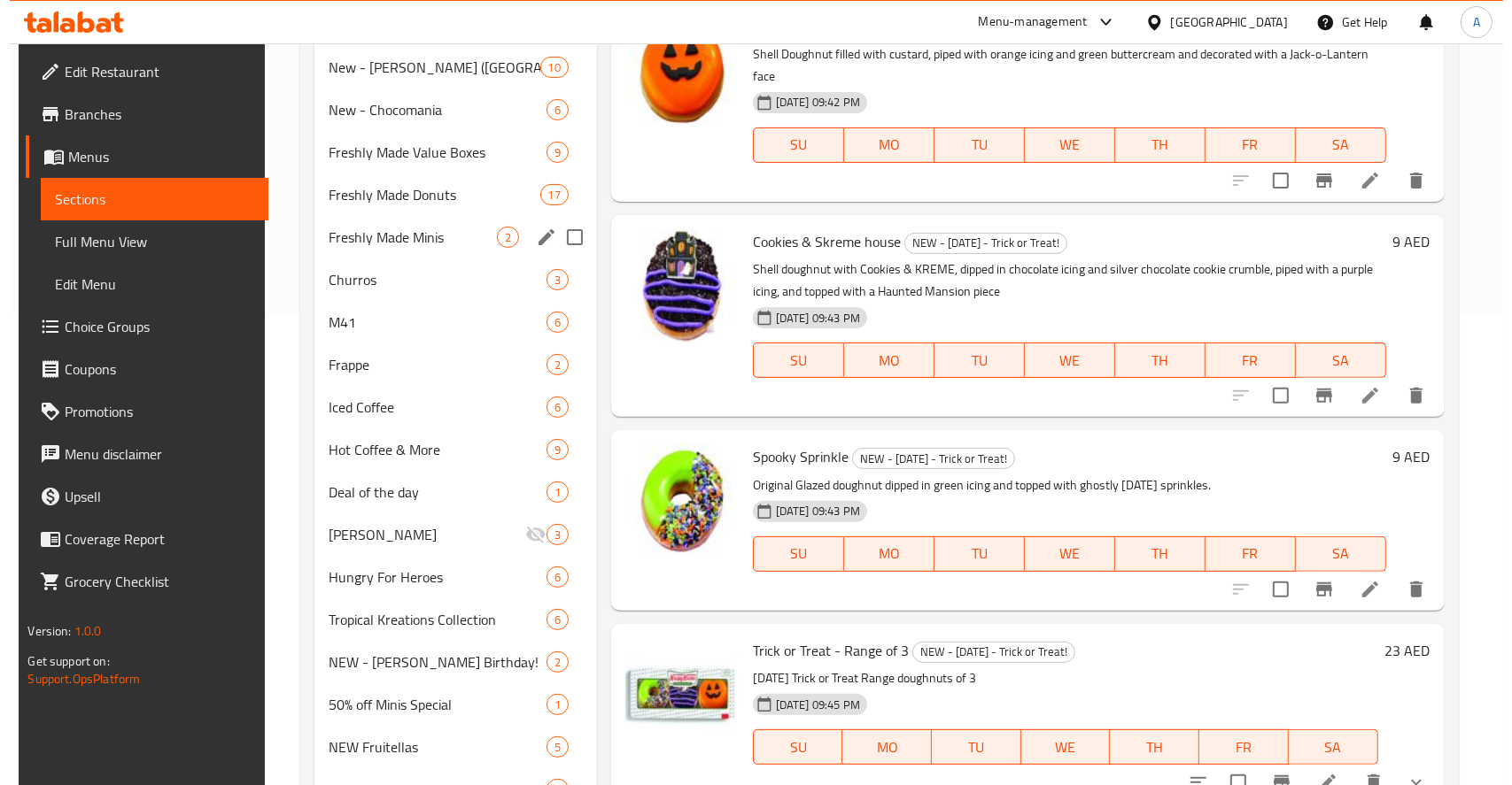
scroll to position [0, 0]
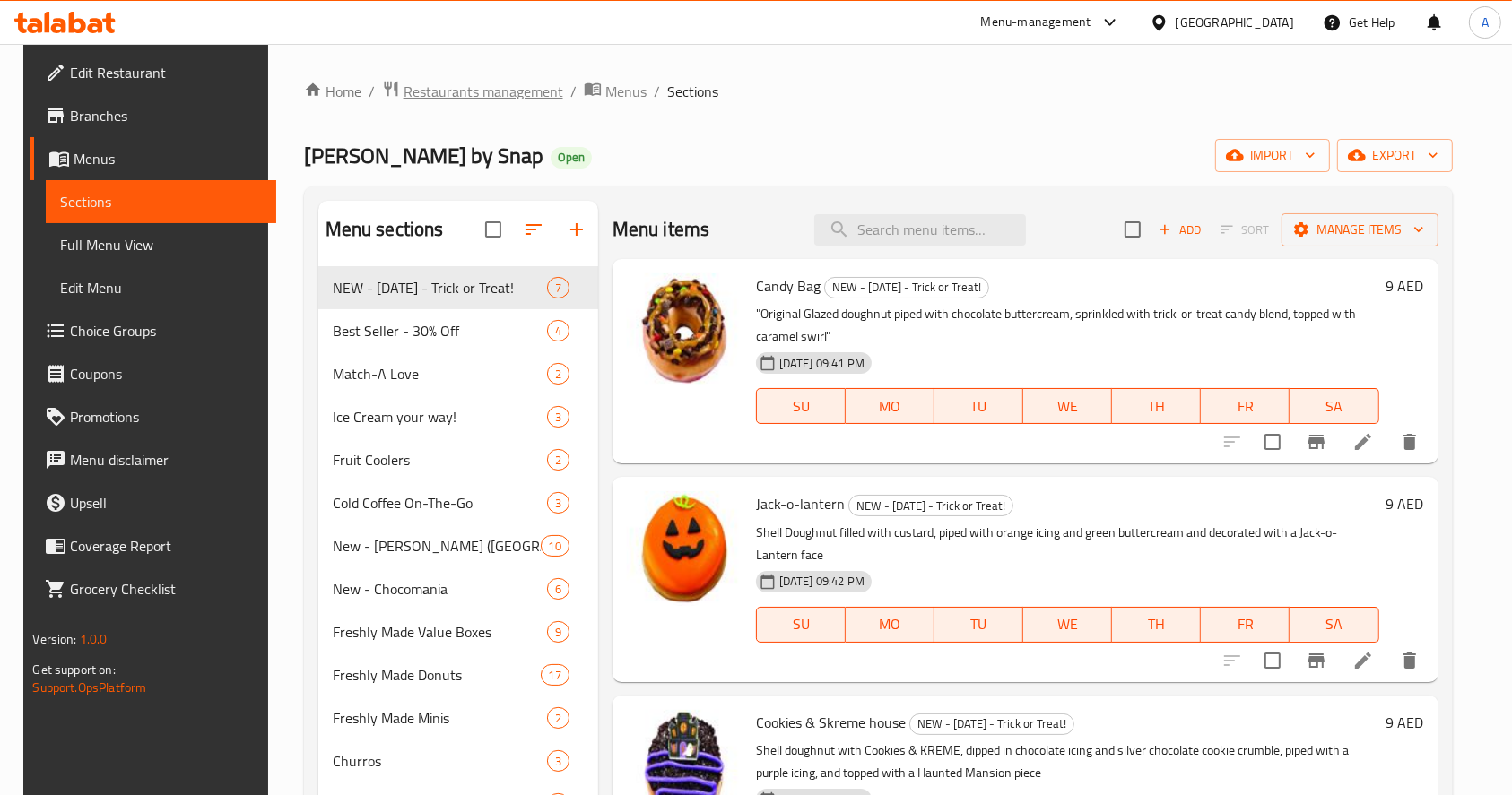
click at [498, 84] on span "Restaurants management" at bounding box center [483, 91] width 160 height 21
